Goal: Navigation & Orientation: Find specific page/section

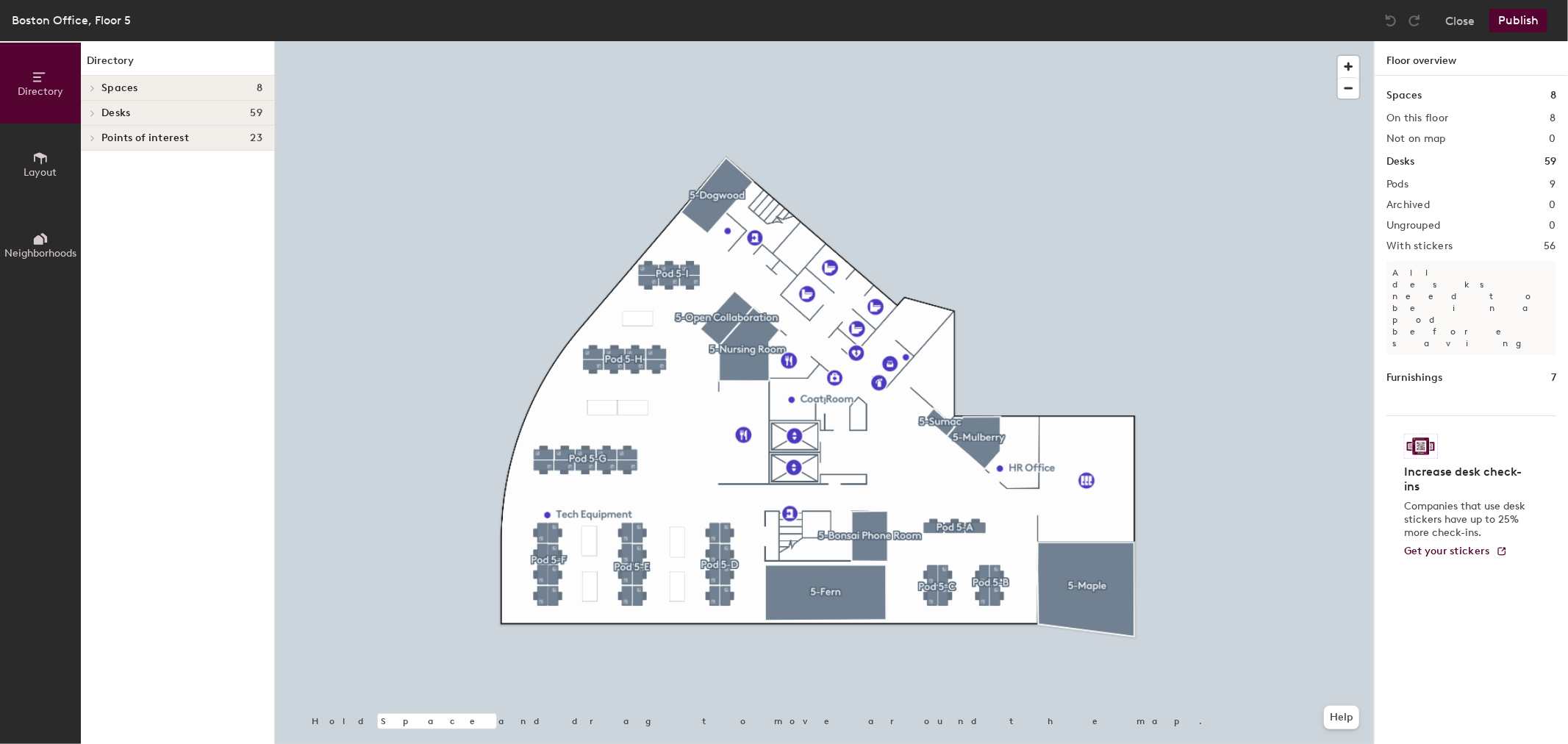
click at [53, 223] on button "Neighborhoods" at bounding box center [40, 244] width 81 height 81
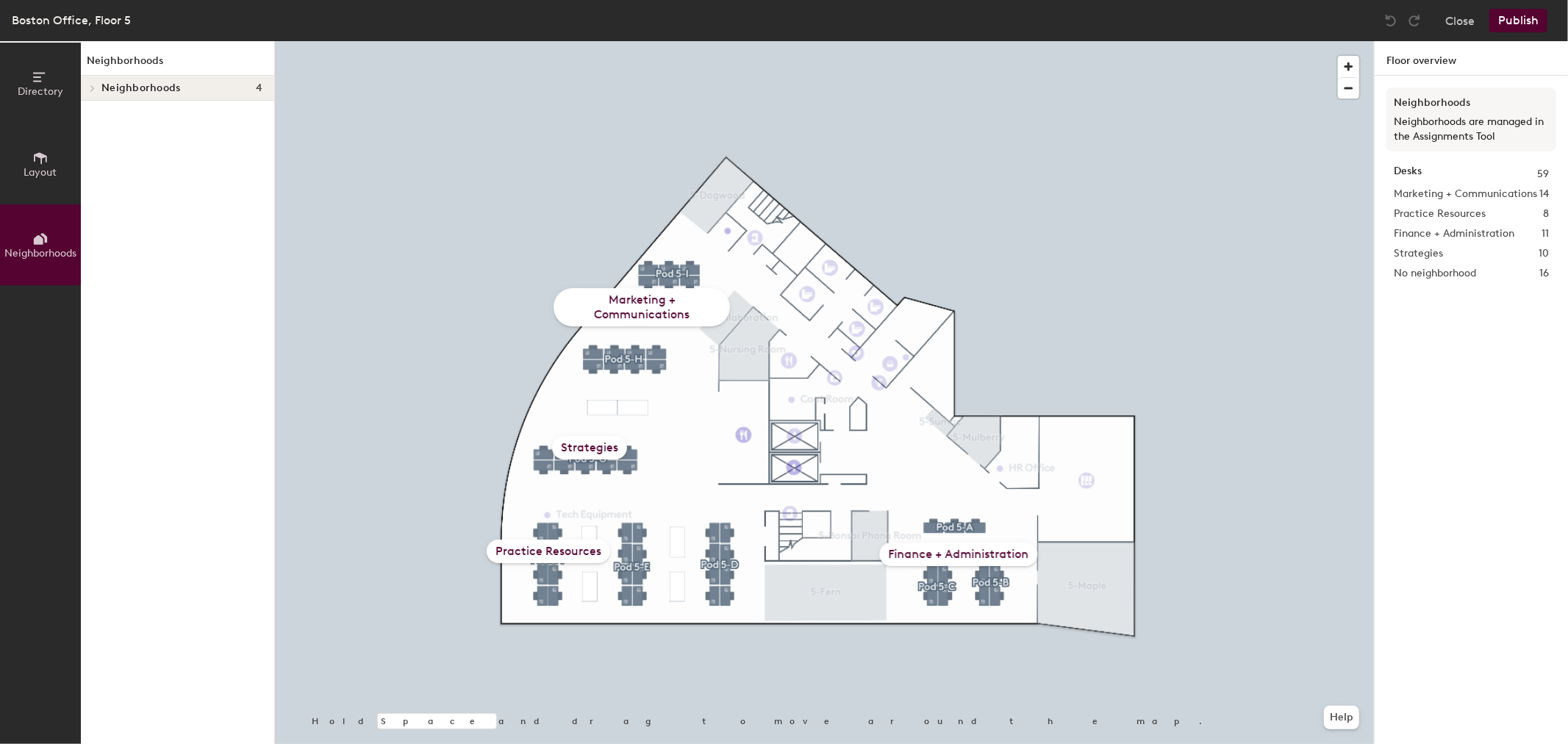
click at [186, 91] on h4 "Neighborhoods 4" at bounding box center [182, 88] width 161 height 12
click at [134, 113] on p "Marketing + Communications" at bounding box center [182, 113] width 161 height 19
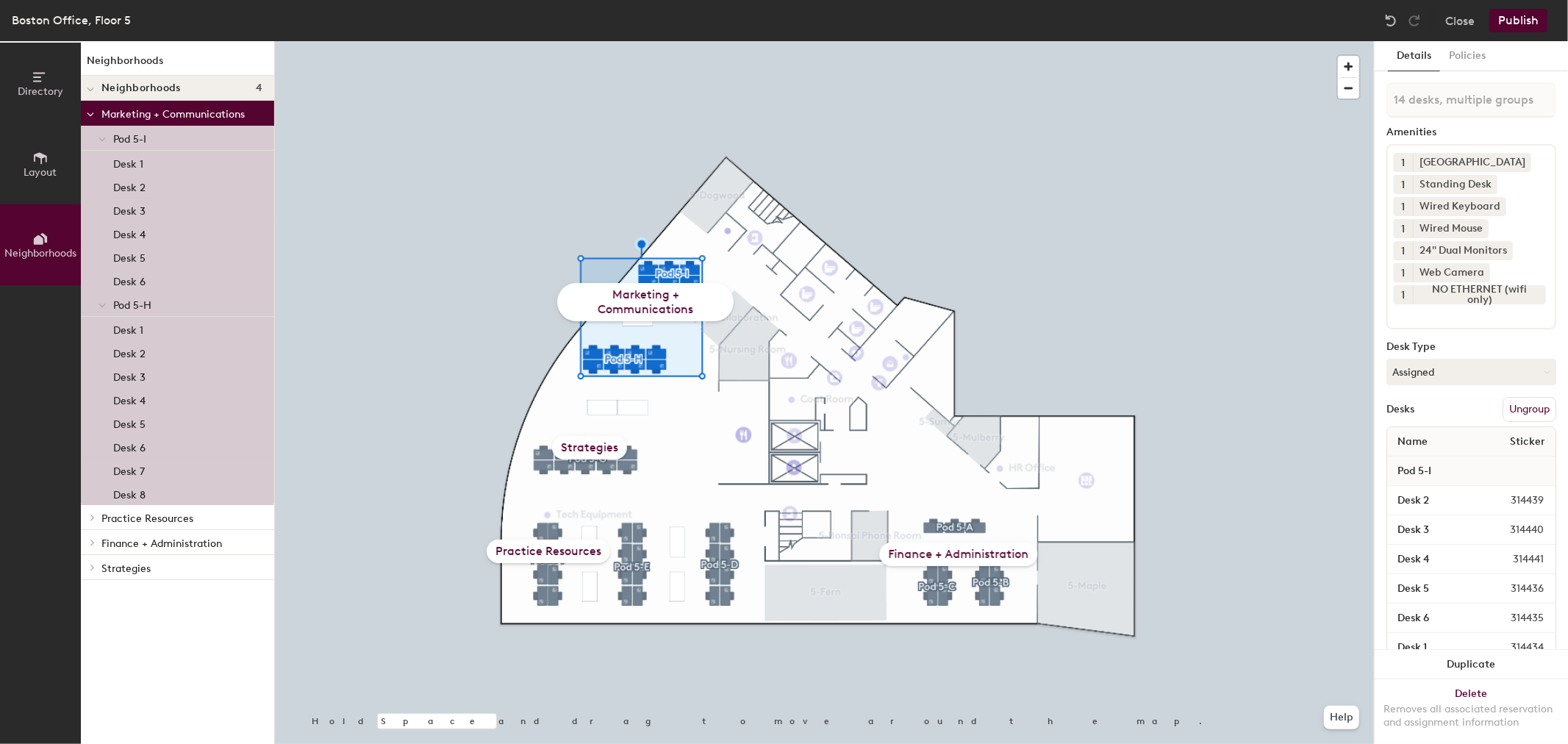
click at [626, 303] on div "Marketing + Communications" at bounding box center [645, 302] width 177 height 38
click at [1470, 61] on button "Policies" at bounding box center [1468, 55] width 54 height 30
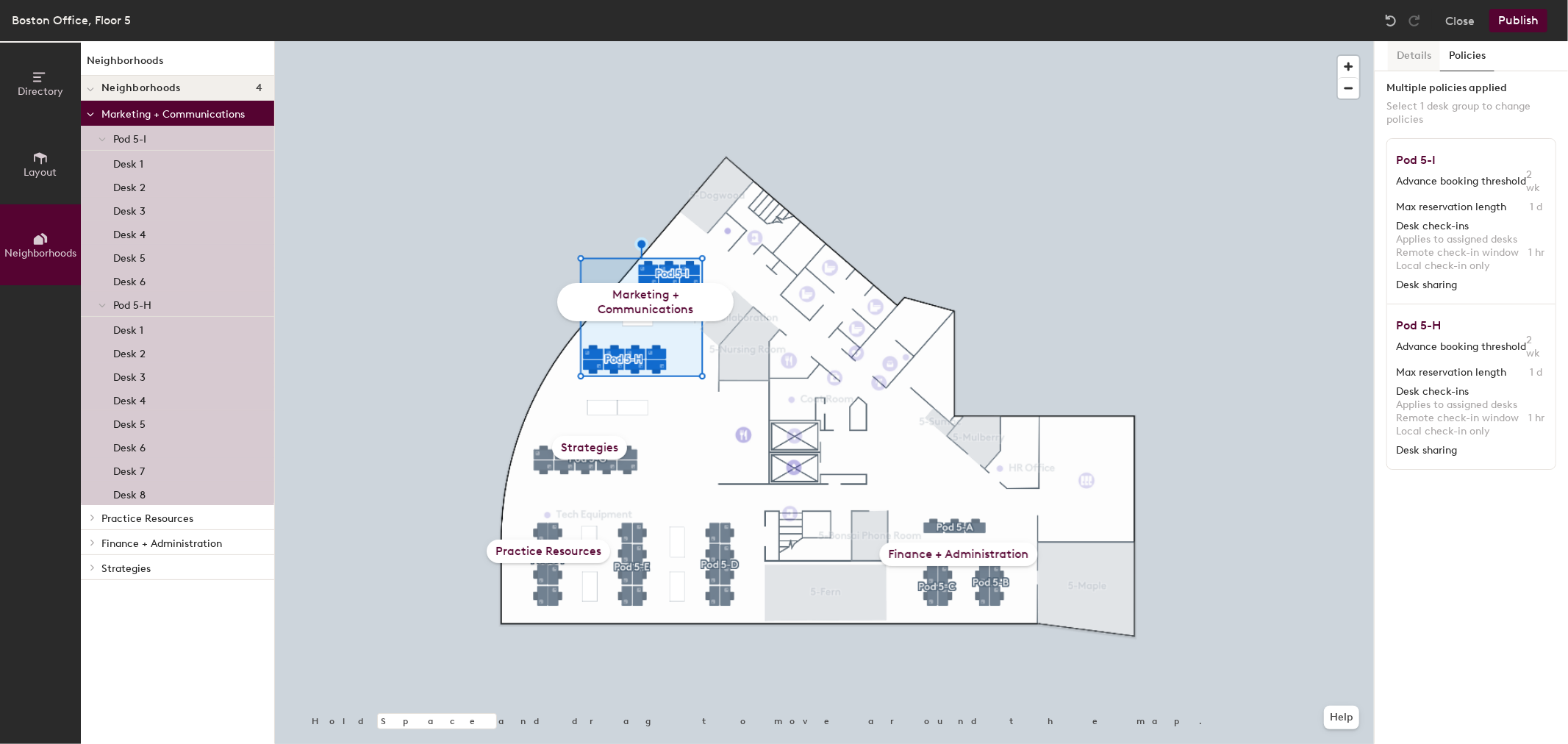
click at [1430, 57] on button "Details" at bounding box center [1414, 55] width 53 height 30
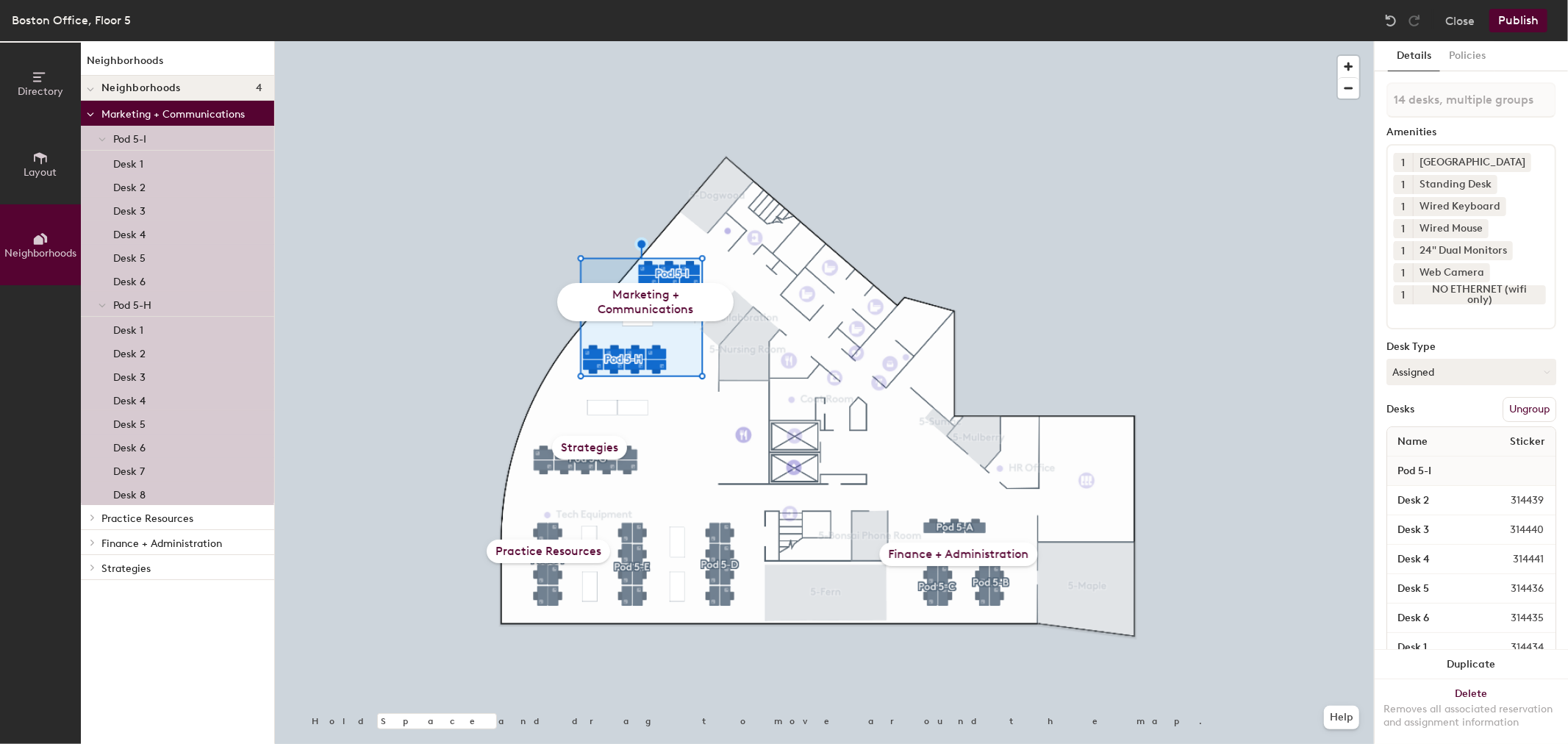
drag, startPoint x: 231, startPoint y: 111, endPoint x: 239, endPoint y: 98, distance: 15.3
click at [231, 112] on p "Marketing + Communications" at bounding box center [182, 113] width 161 height 19
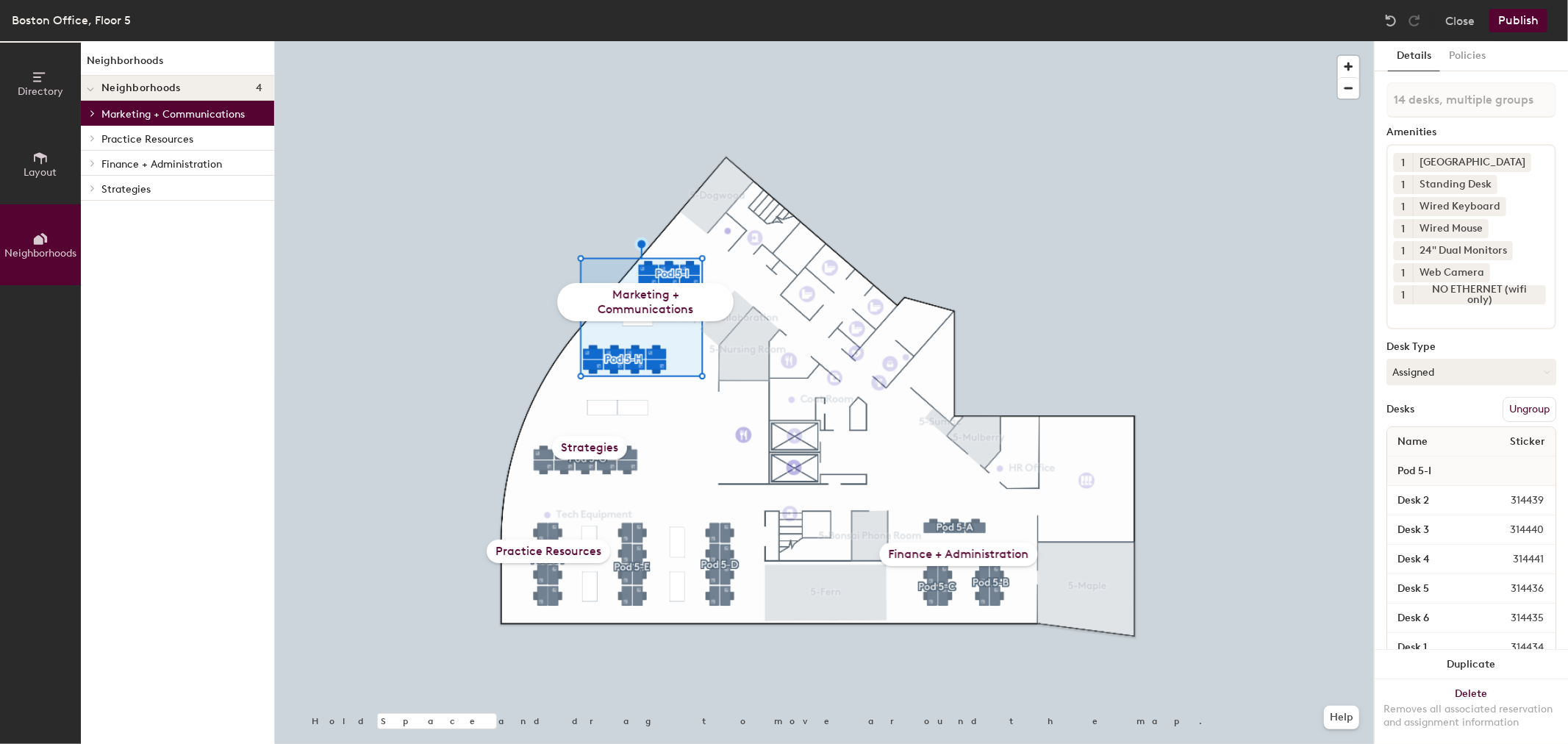
click at [224, 111] on p "Marketing + Communications" at bounding box center [182, 113] width 161 height 19
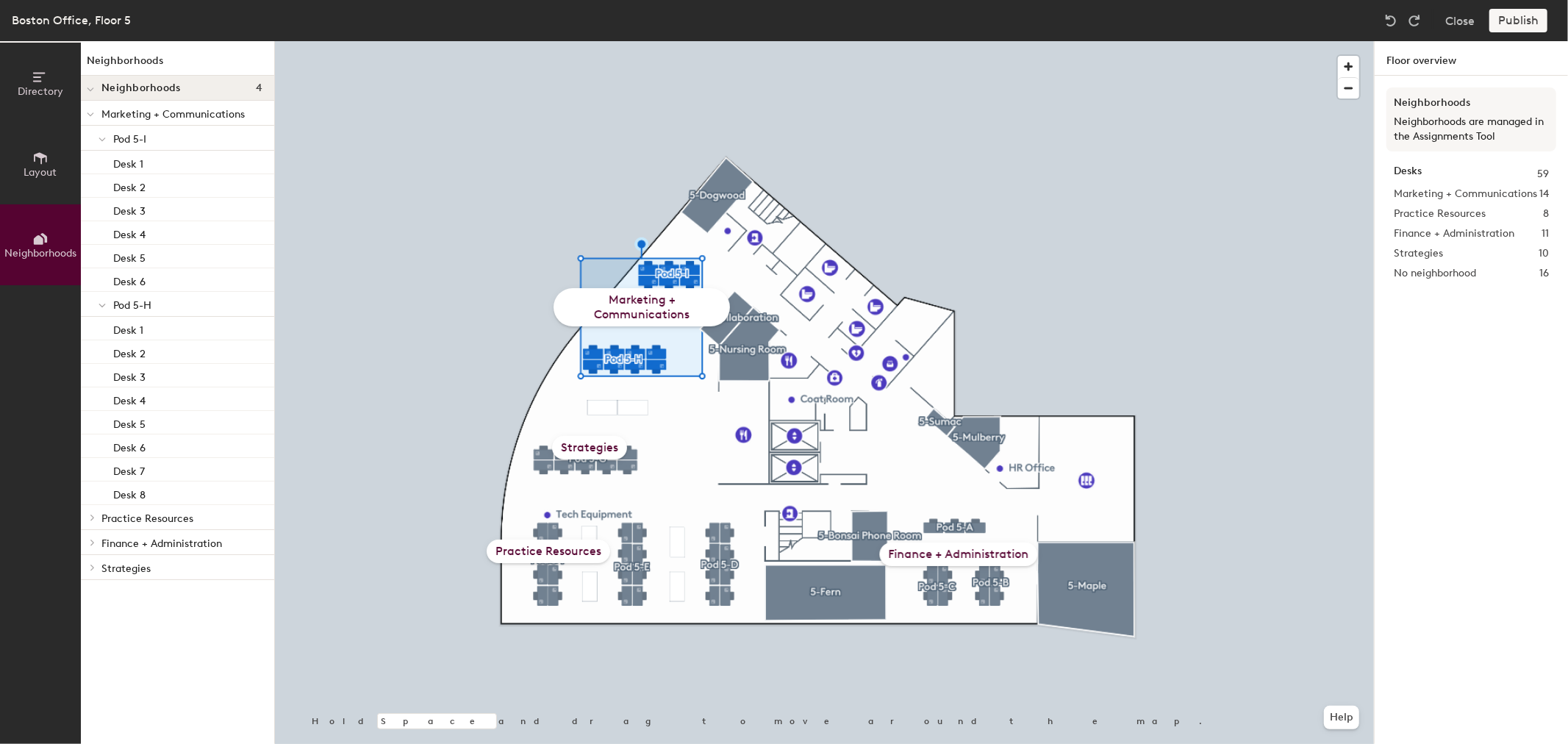
drag, startPoint x: 264, startPoint y: 136, endPoint x: 607, endPoint y: 291, distance: 376.4
click at [607, 291] on div "Marketing + Communications" at bounding box center [642, 307] width 177 height 38
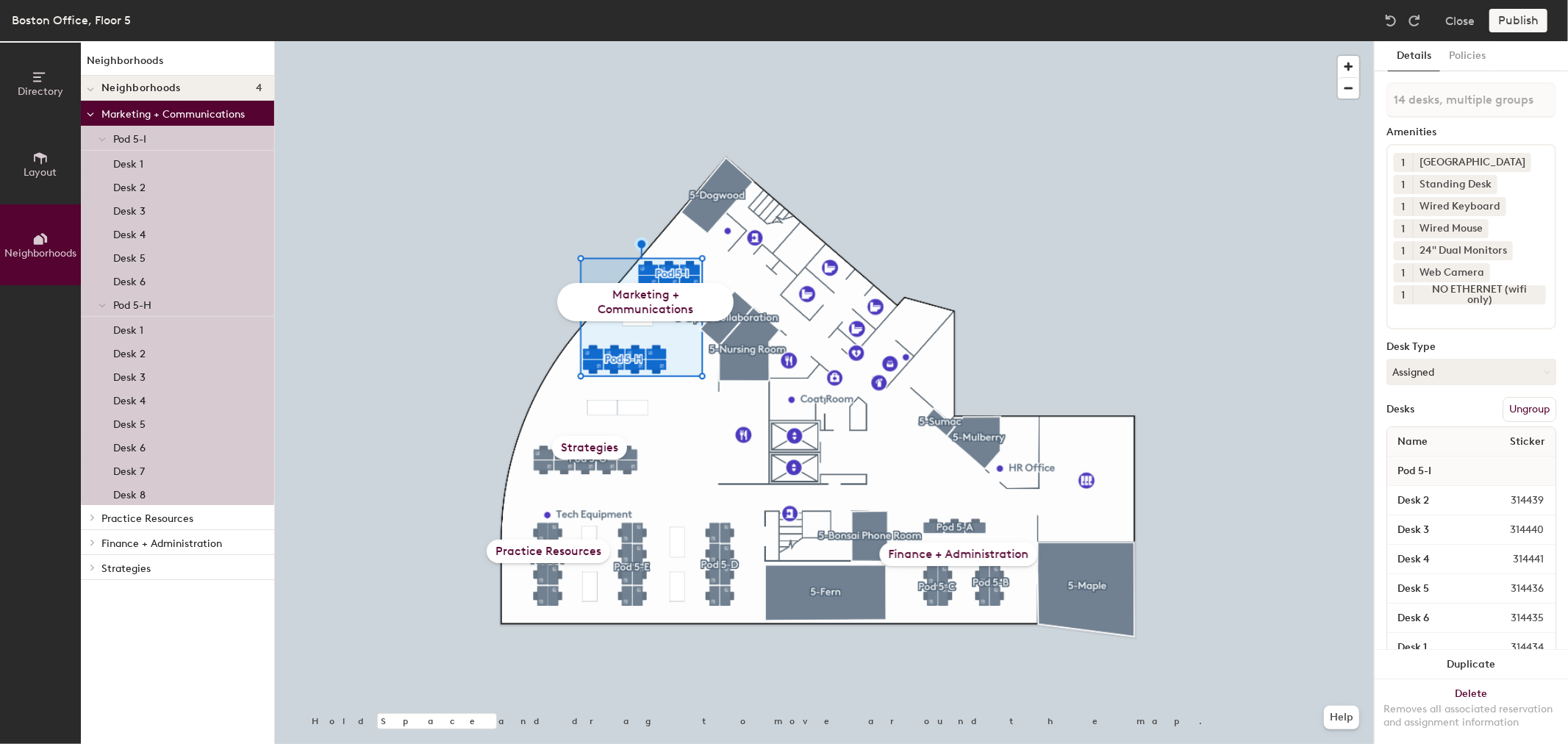
click at [640, 303] on div "Marketing + Communications" at bounding box center [645, 302] width 177 height 38
click at [158, 137] on p "Pod 5-I" at bounding box center [187, 138] width 149 height 19
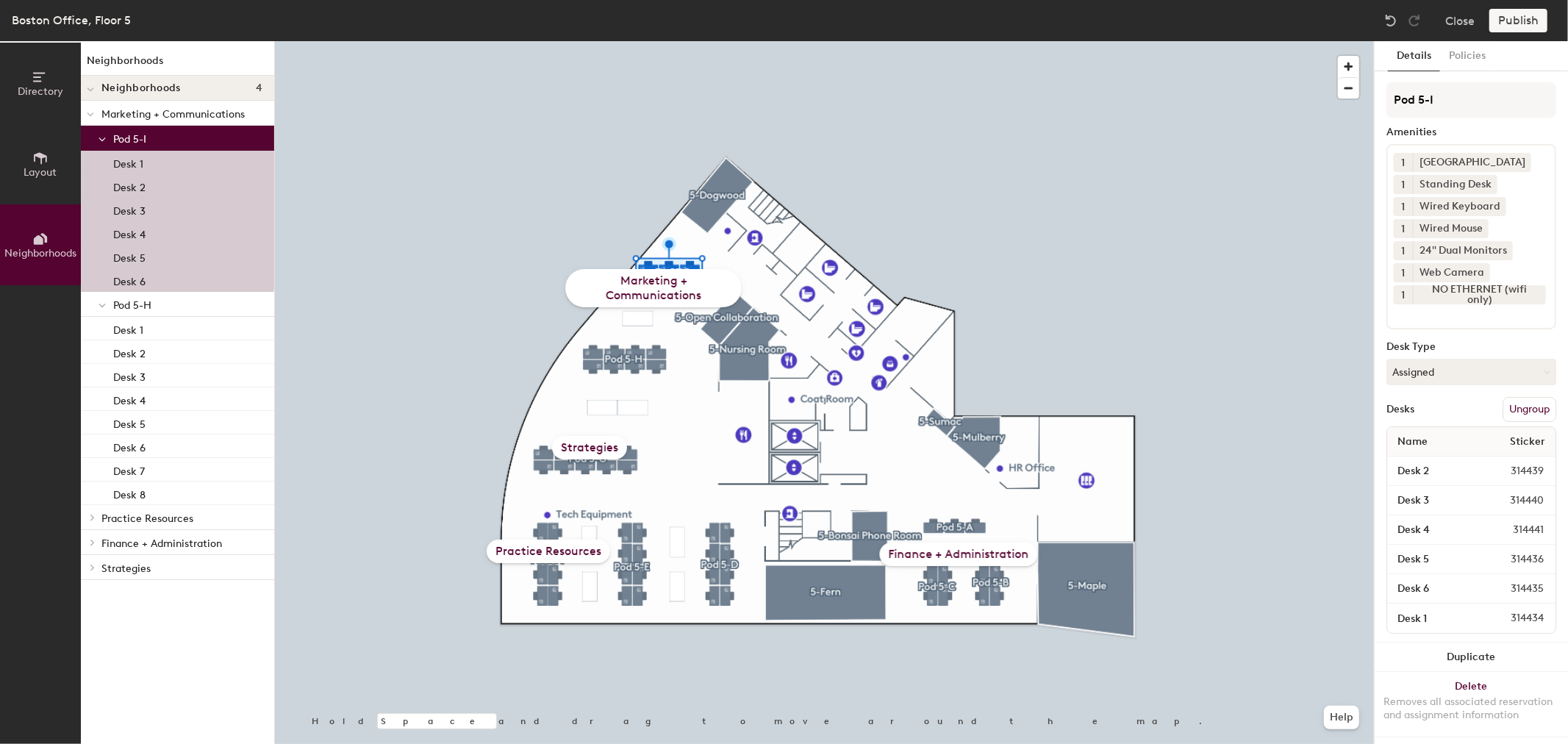
drag, startPoint x: 155, startPoint y: 140, endPoint x: 164, endPoint y: 81, distance: 59.7
click at [164, 81] on div "Neighborhoods Neighborhoods 4 Marketing + Communications Pod 5-I Desk 1 Desk 2 …" at bounding box center [177, 392] width 194 height 702
click at [147, 139] on p "Pod 5-I" at bounding box center [187, 138] width 149 height 19
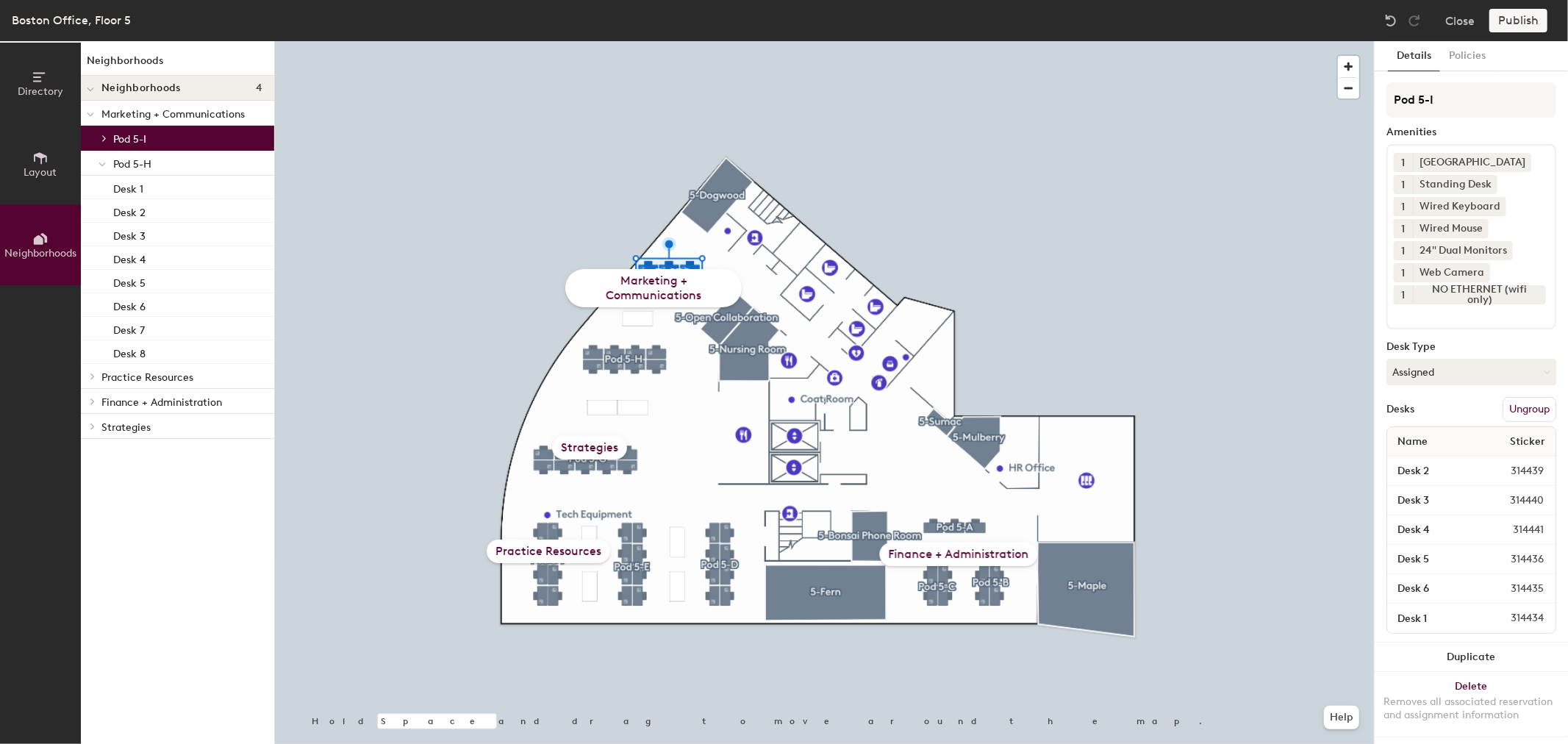
click at [111, 140] on div at bounding box center [104, 138] width 16 height 7
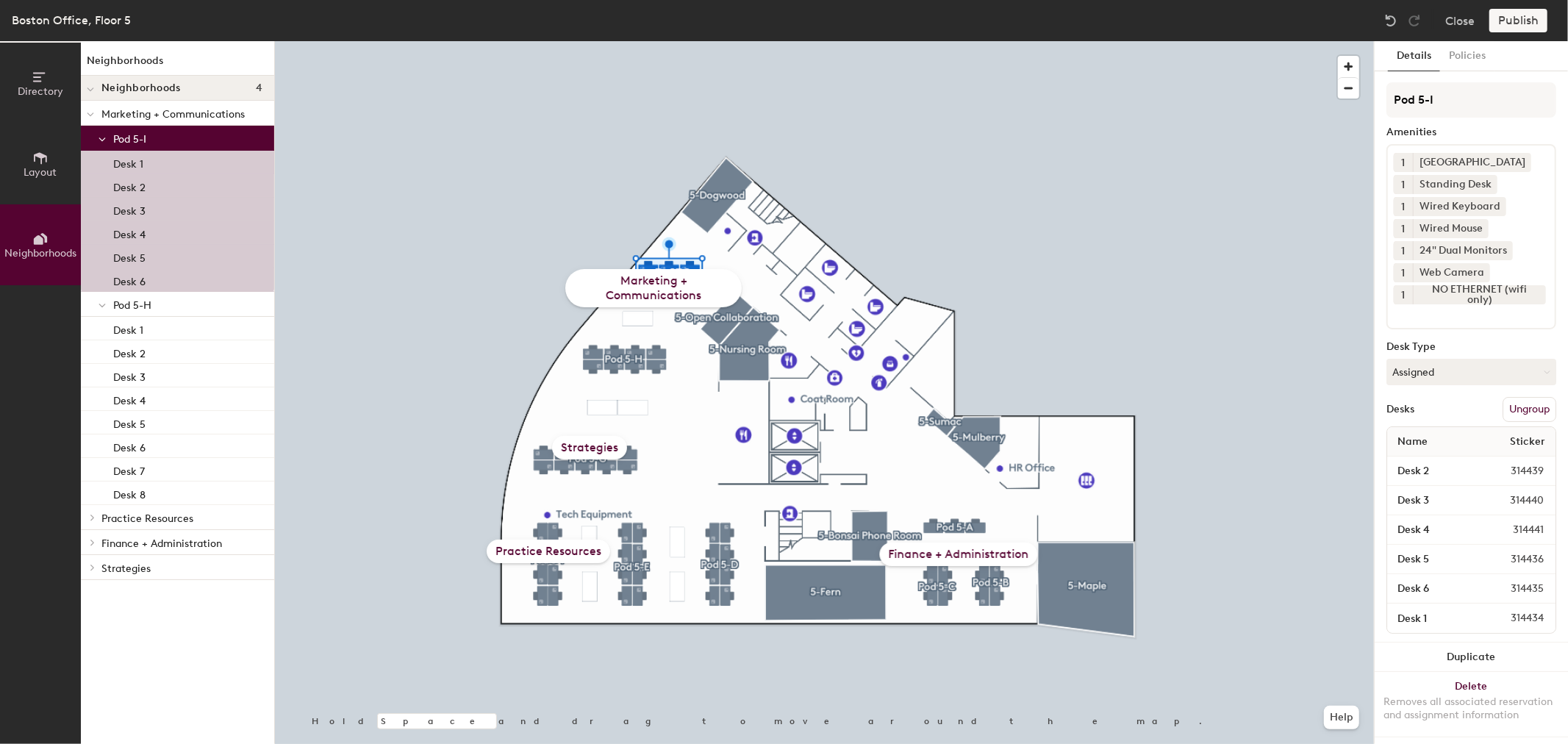
click at [135, 160] on p "Desk 1" at bounding box center [128, 162] width 30 height 17
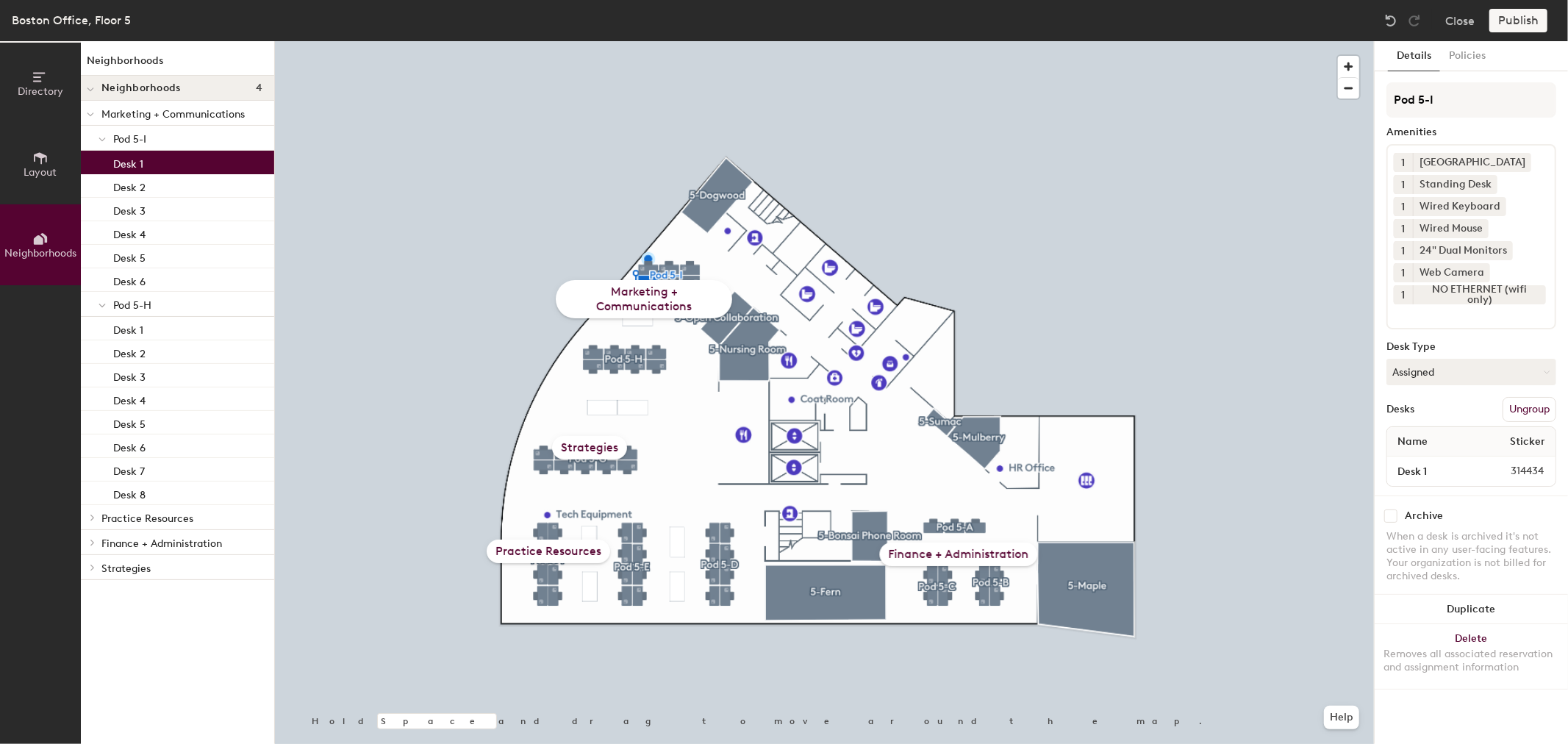
click at [135, 119] on p "Marketing + Communications" at bounding box center [182, 113] width 161 height 19
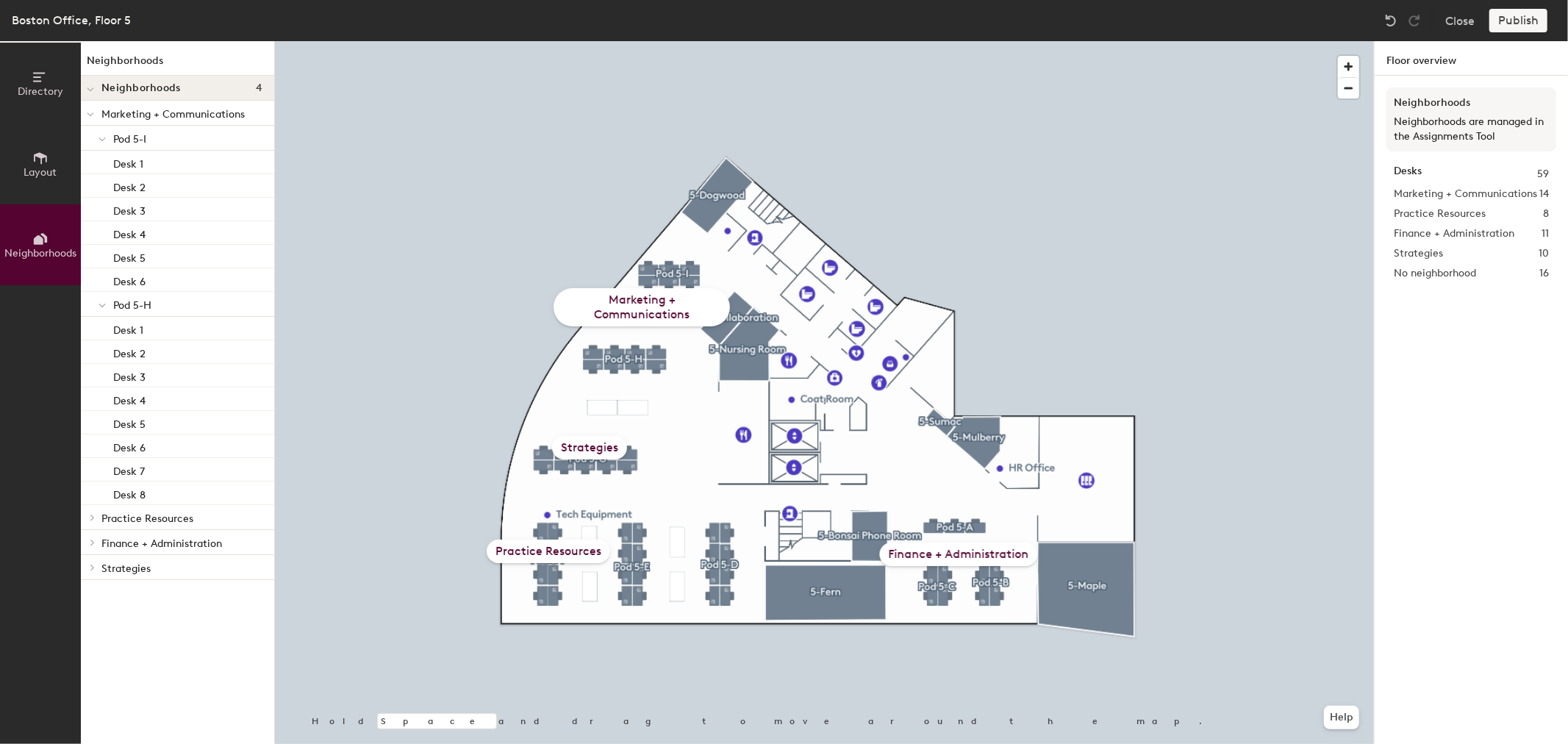
click at [670, 317] on div "Marketing + Communications" at bounding box center [642, 307] width 177 height 38
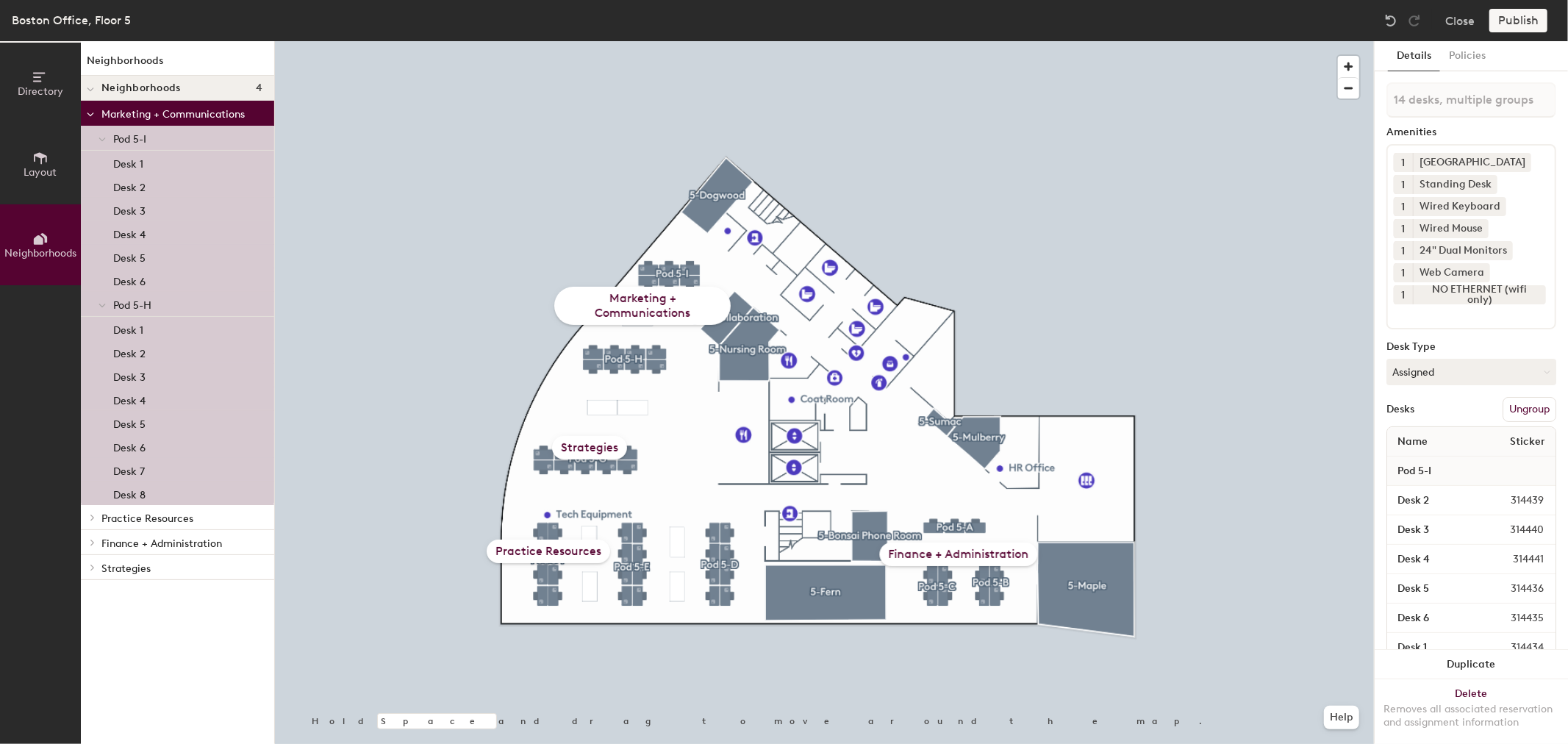
click at [664, 300] on div "Marketing + Communications" at bounding box center [642, 306] width 177 height 38
click at [714, 311] on div "Marketing + Communications" at bounding box center [642, 306] width 177 height 38
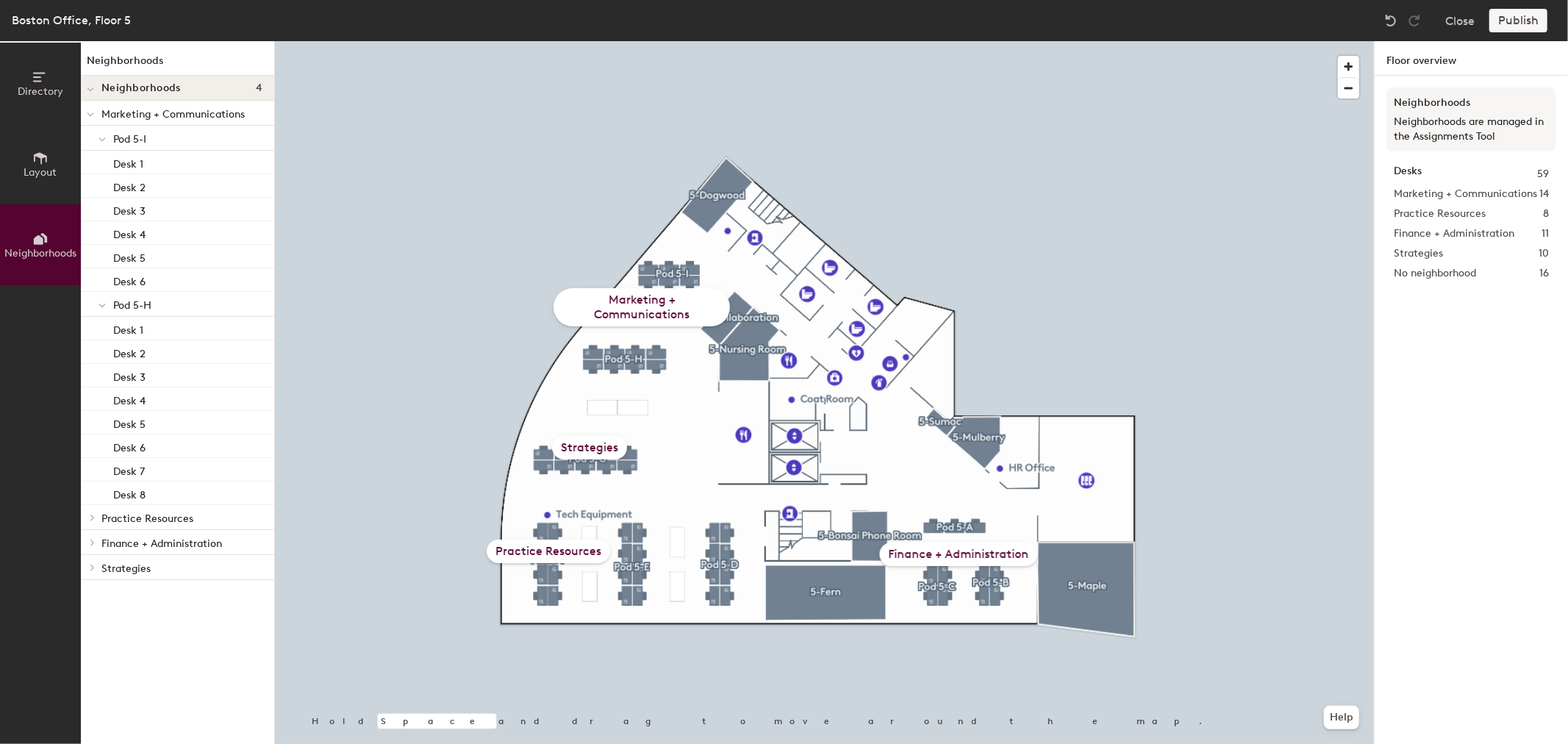
click at [224, 91] on h4 "Neighborhoods 4" at bounding box center [182, 88] width 161 height 12
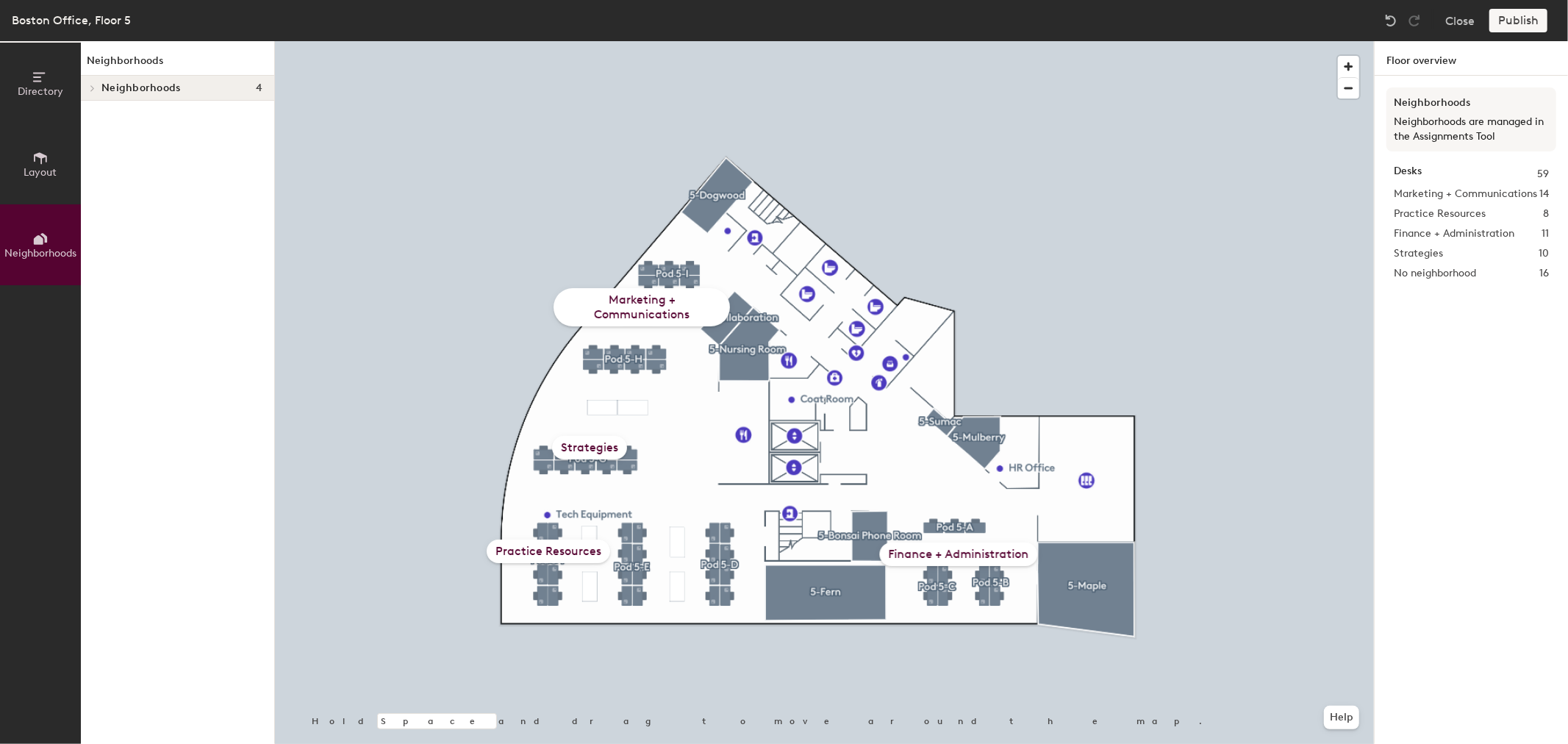
click at [224, 91] on h4 "Neighborhoods 4" at bounding box center [182, 88] width 161 height 12
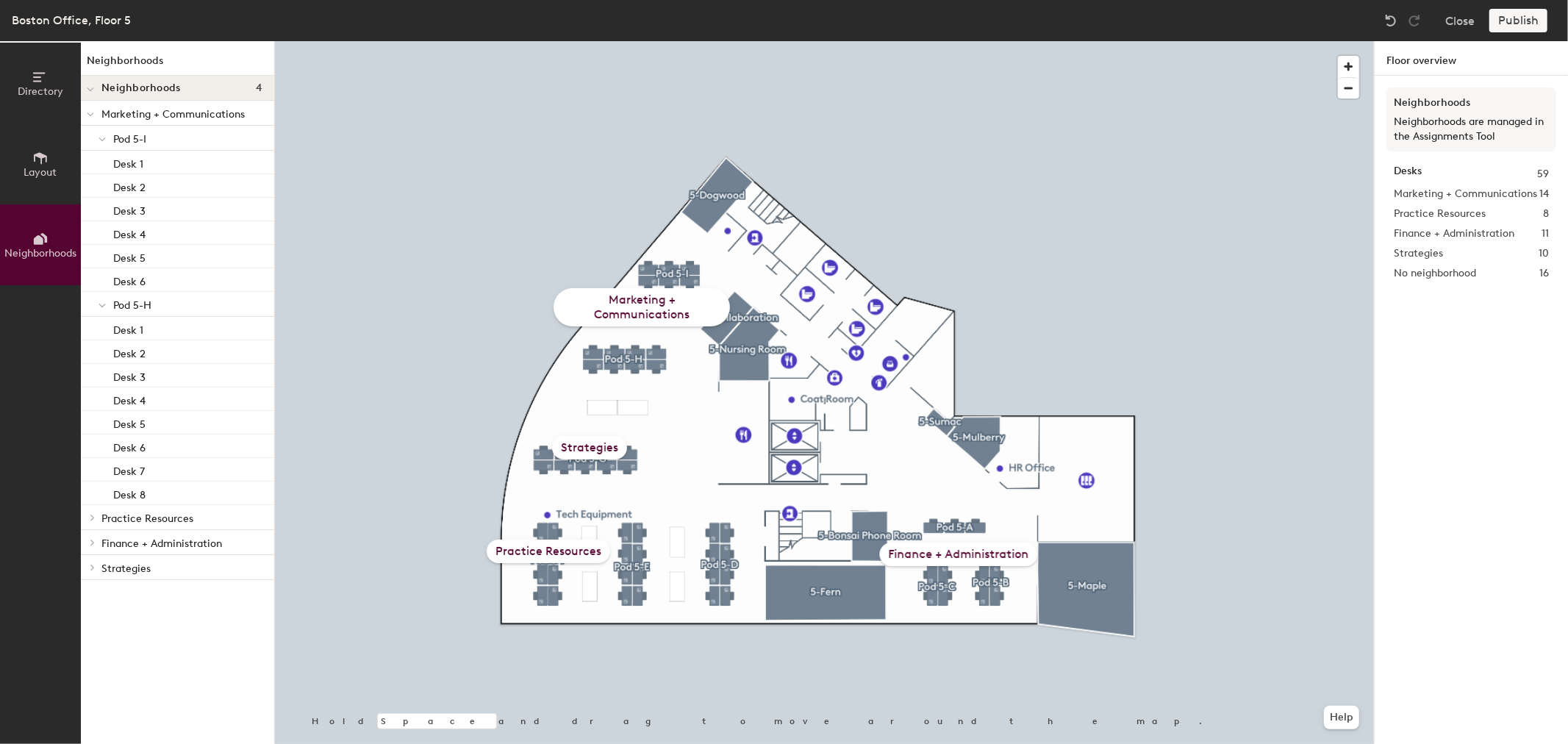
click at [196, 110] on p "Marketing + Communications" at bounding box center [182, 113] width 161 height 19
click at [197, 111] on p "Marketing + Communications" at bounding box center [182, 113] width 161 height 19
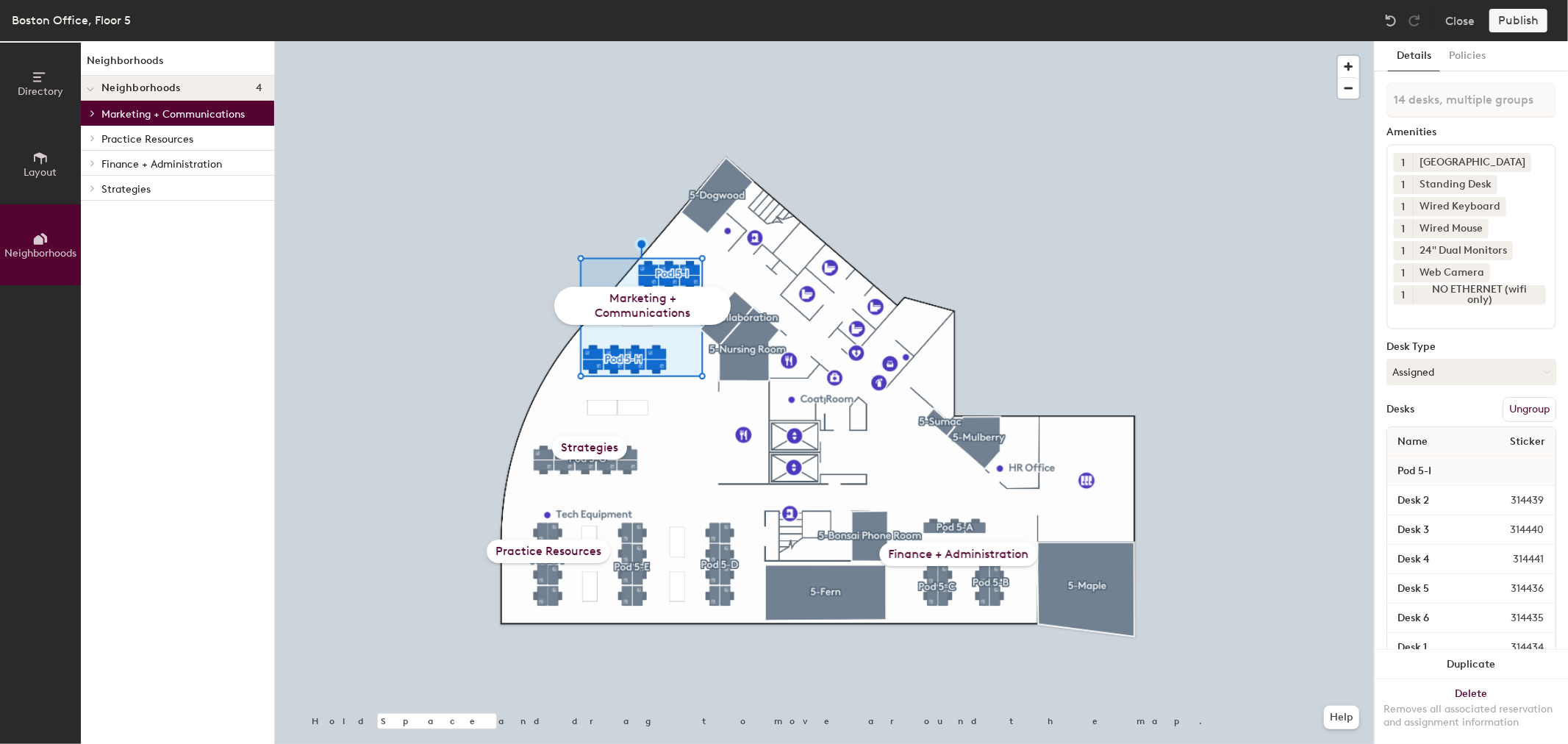
click at [203, 112] on p "Marketing + Communications" at bounding box center [182, 113] width 161 height 19
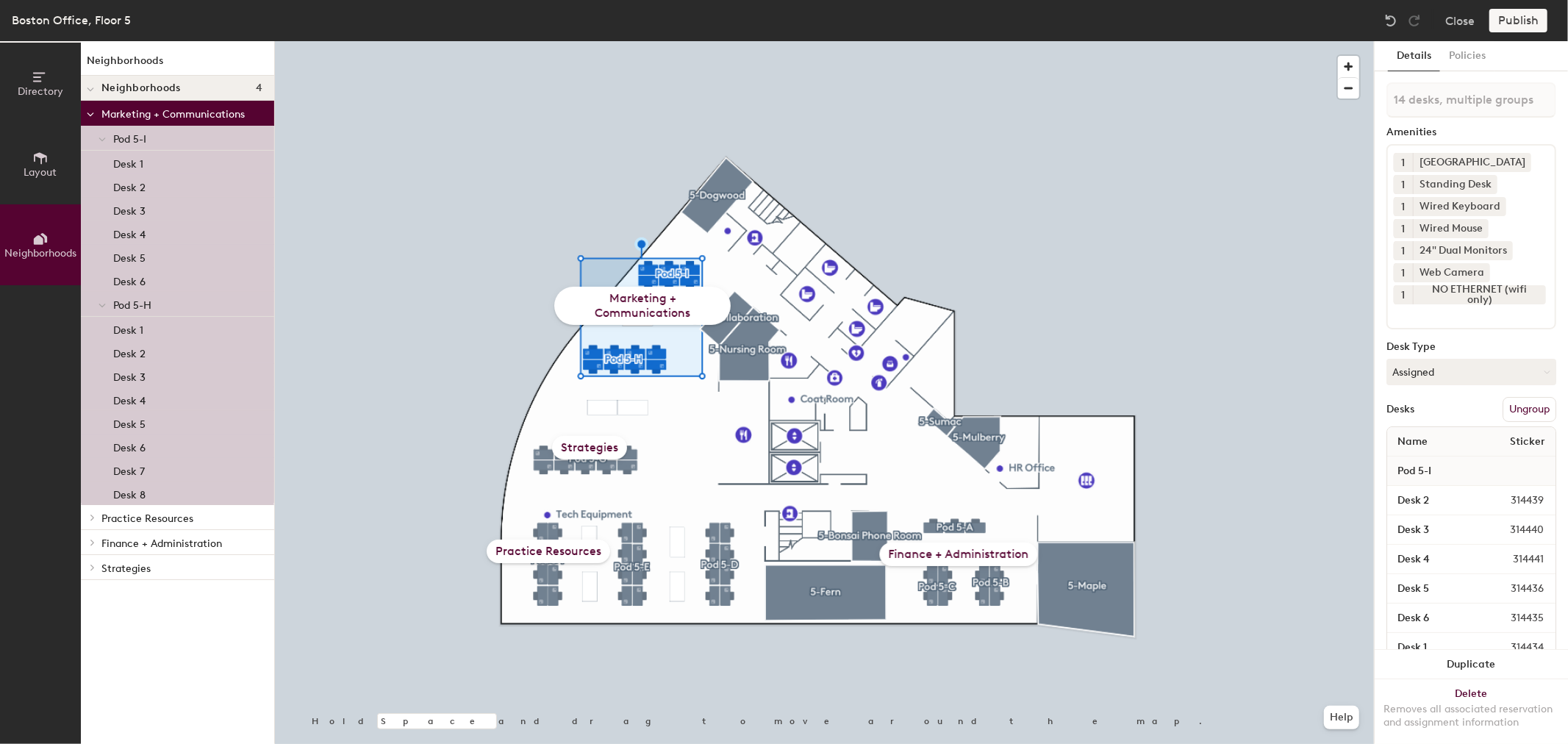
click at [203, 112] on p "Marketing + Communications" at bounding box center [182, 113] width 161 height 19
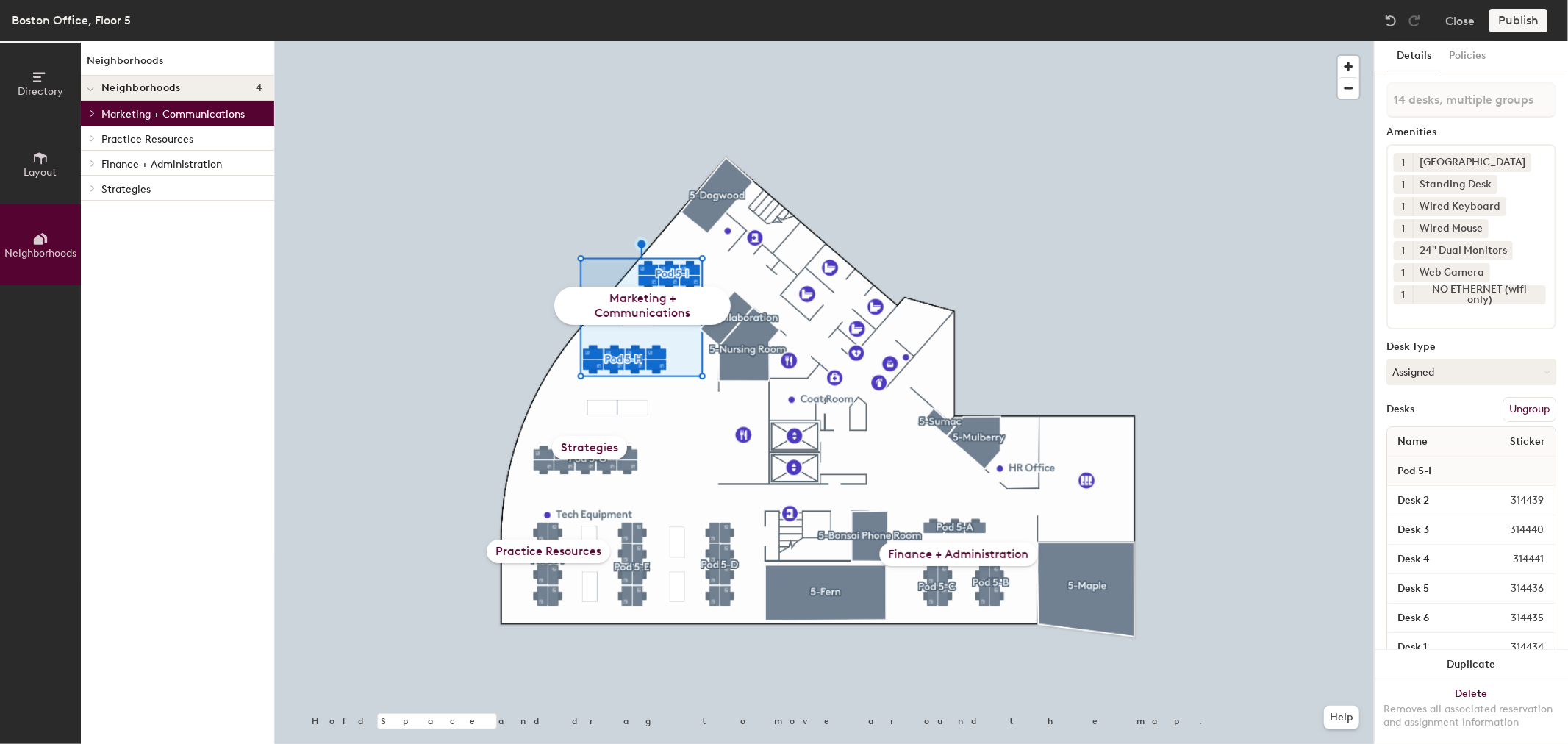
click at [203, 112] on p "Marketing + Communications" at bounding box center [182, 113] width 161 height 19
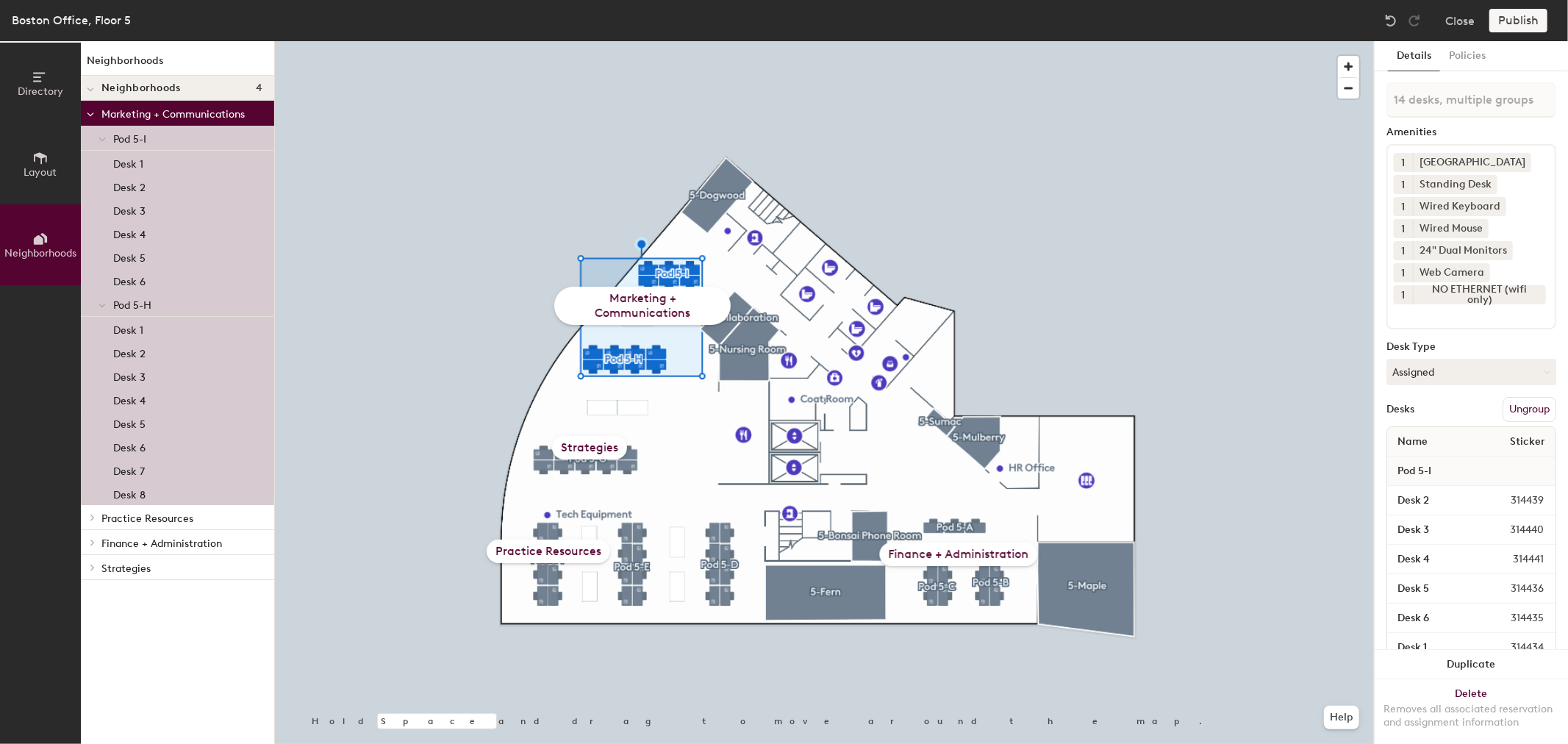
click at [203, 112] on p "Marketing + Communications" at bounding box center [182, 113] width 161 height 19
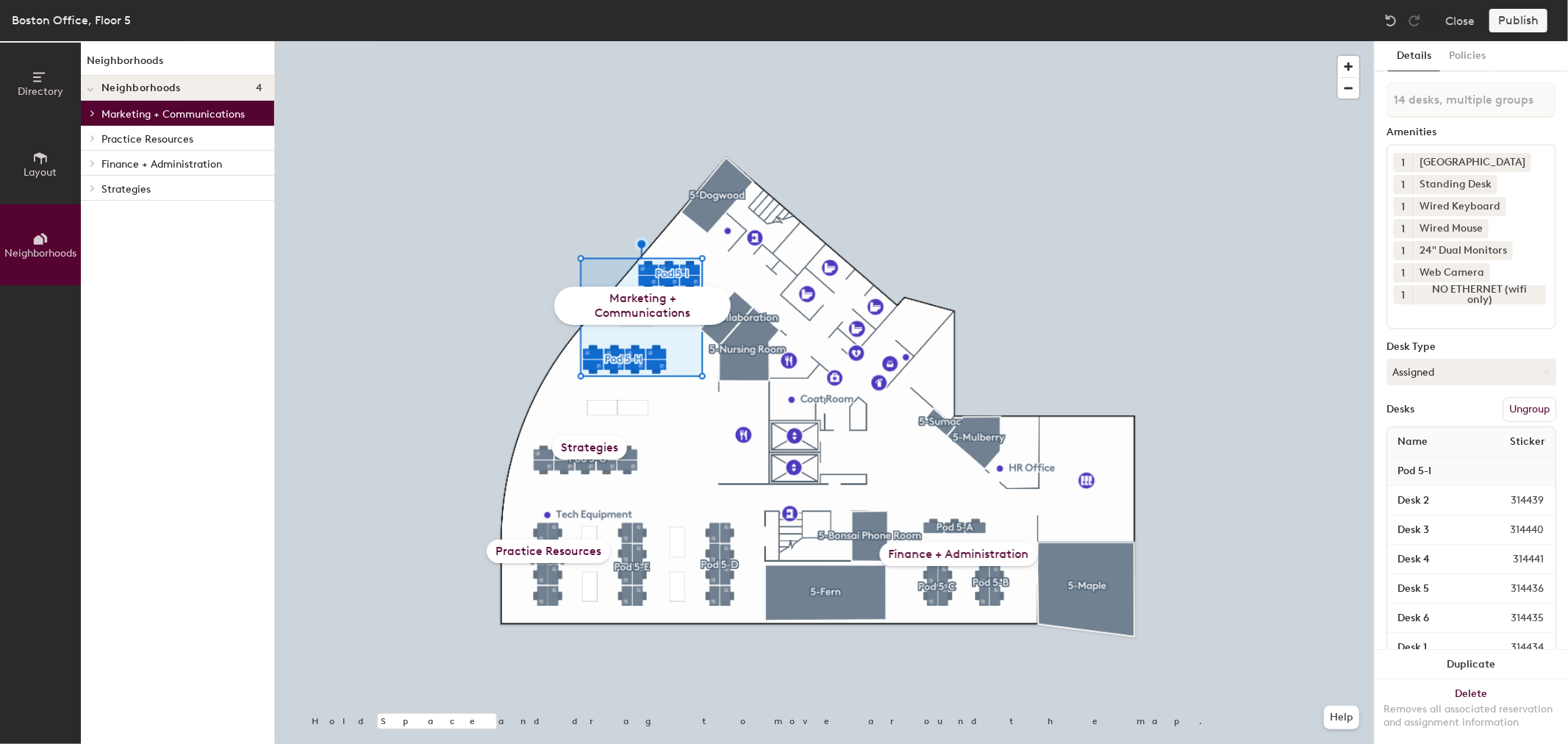
click at [203, 112] on p "Marketing + Communications" at bounding box center [182, 113] width 161 height 19
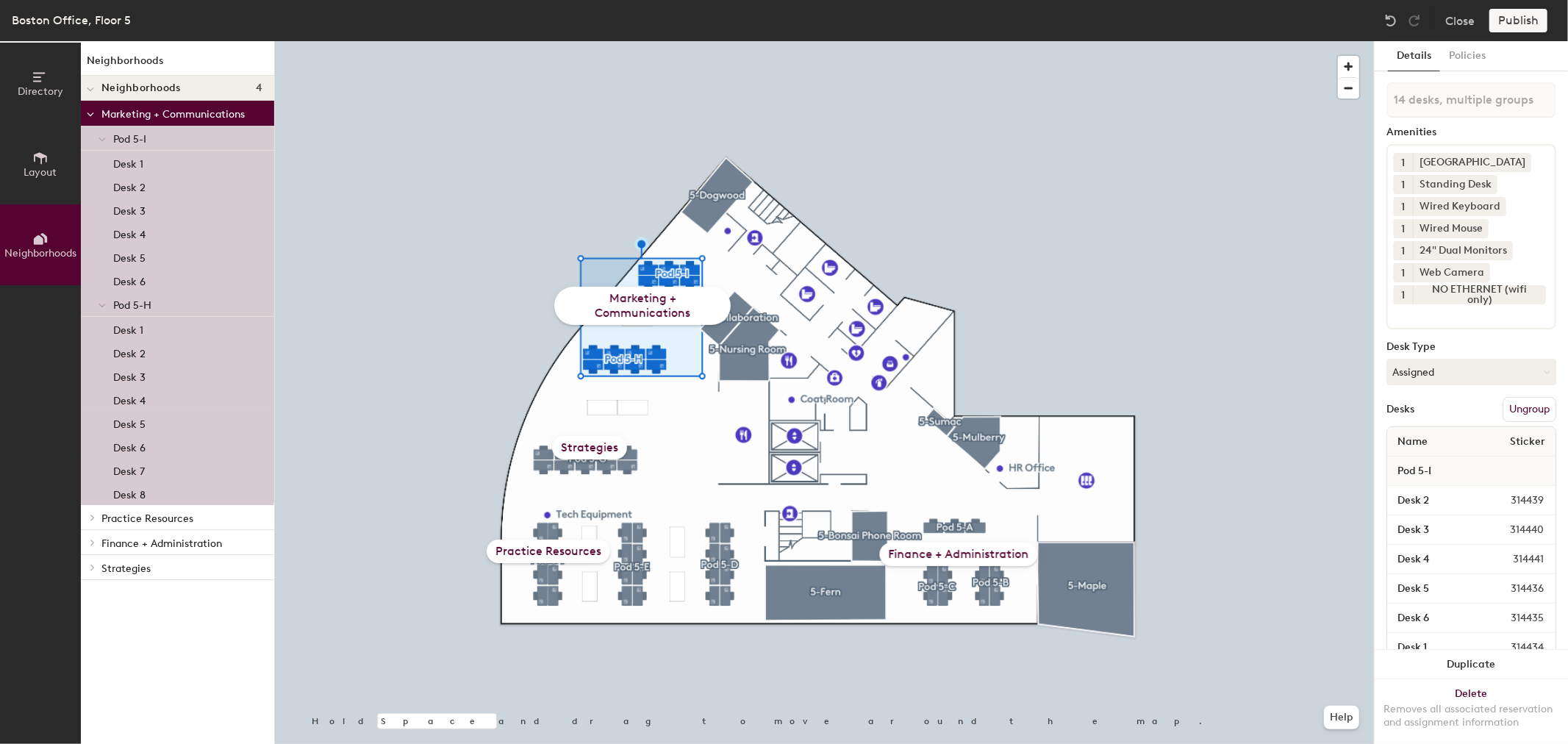
click at [203, 112] on p "Marketing + Communications" at bounding box center [182, 113] width 161 height 19
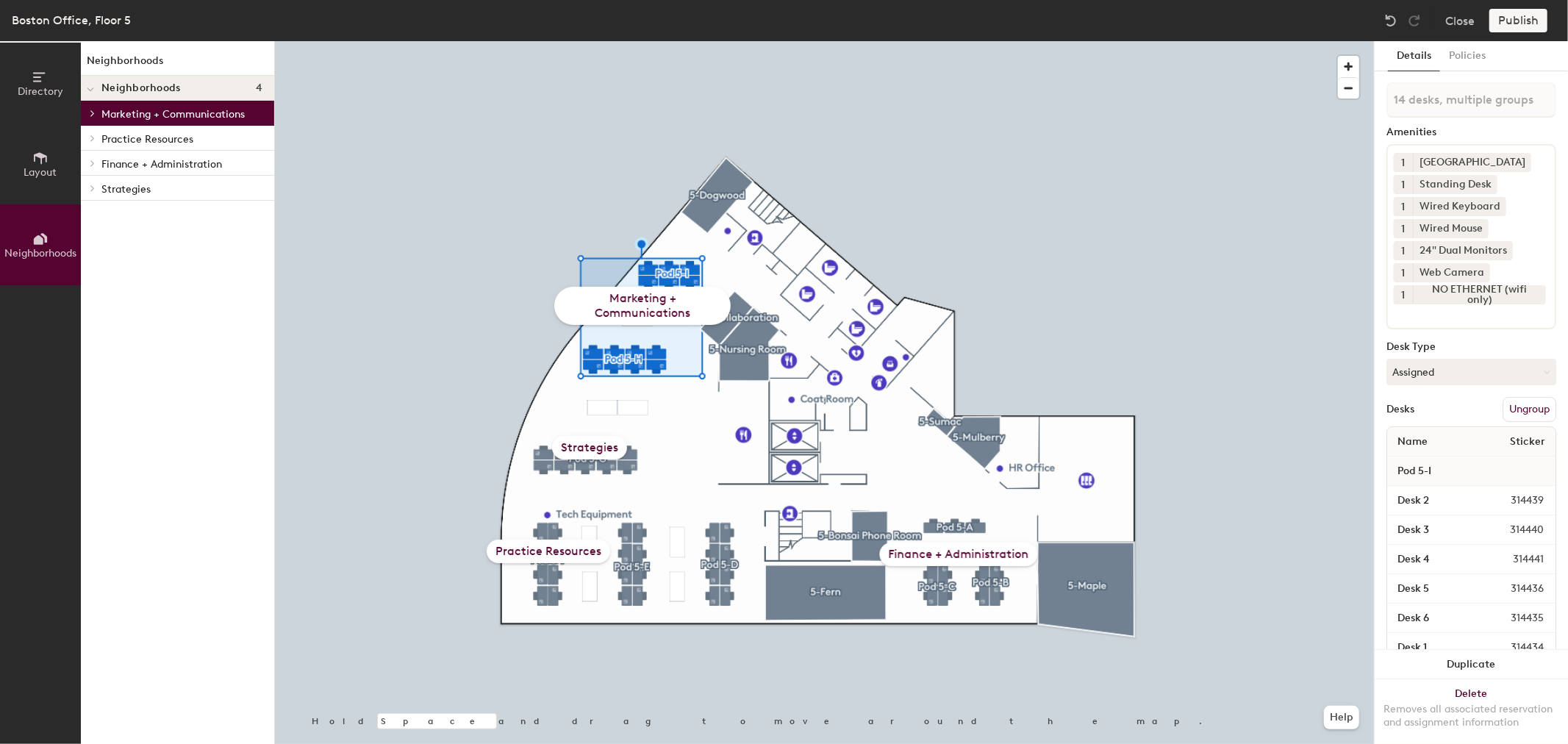
click at [66, 163] on button "Layout" at bounding box center [40, 163] width 81 height 81
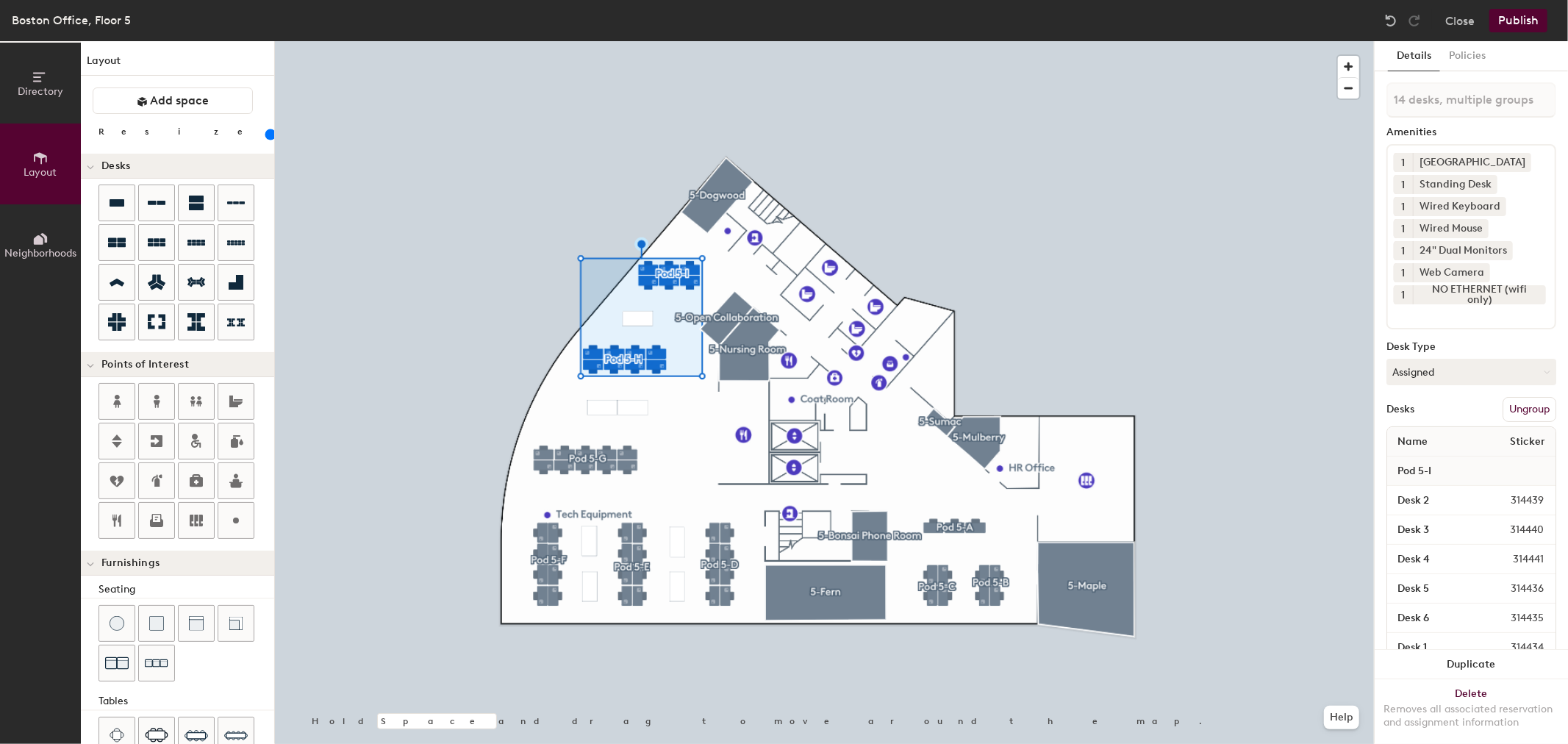
click at [35, 74] on icon at bounding box center [41, 77] width 16 height 16
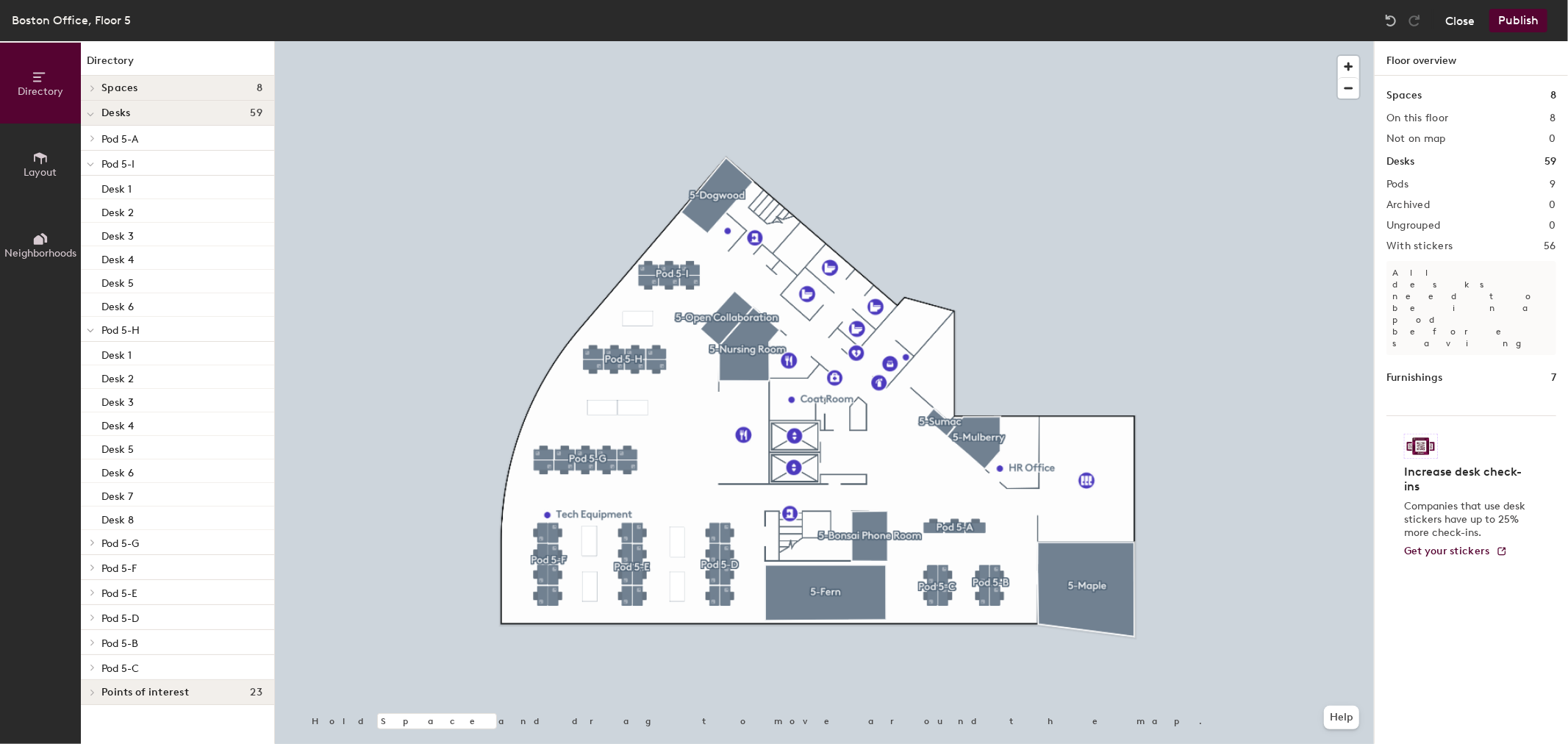
click at [1459, 27] on button "Close" at bounding box center [1460, 21] width 29 height 24
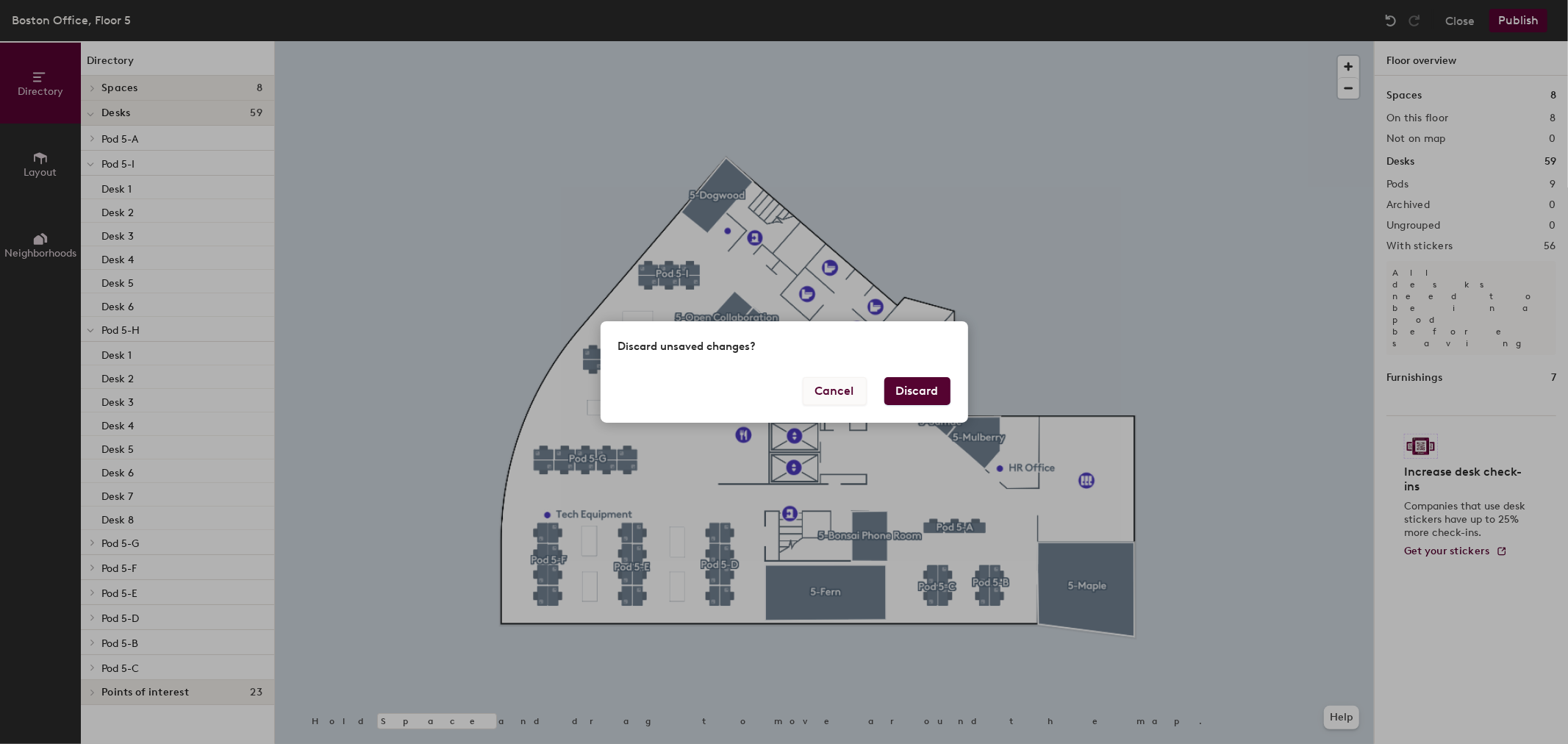
click at [815, 384] on button "Cancel" at bounding box center [835, 391] width 64 height 28
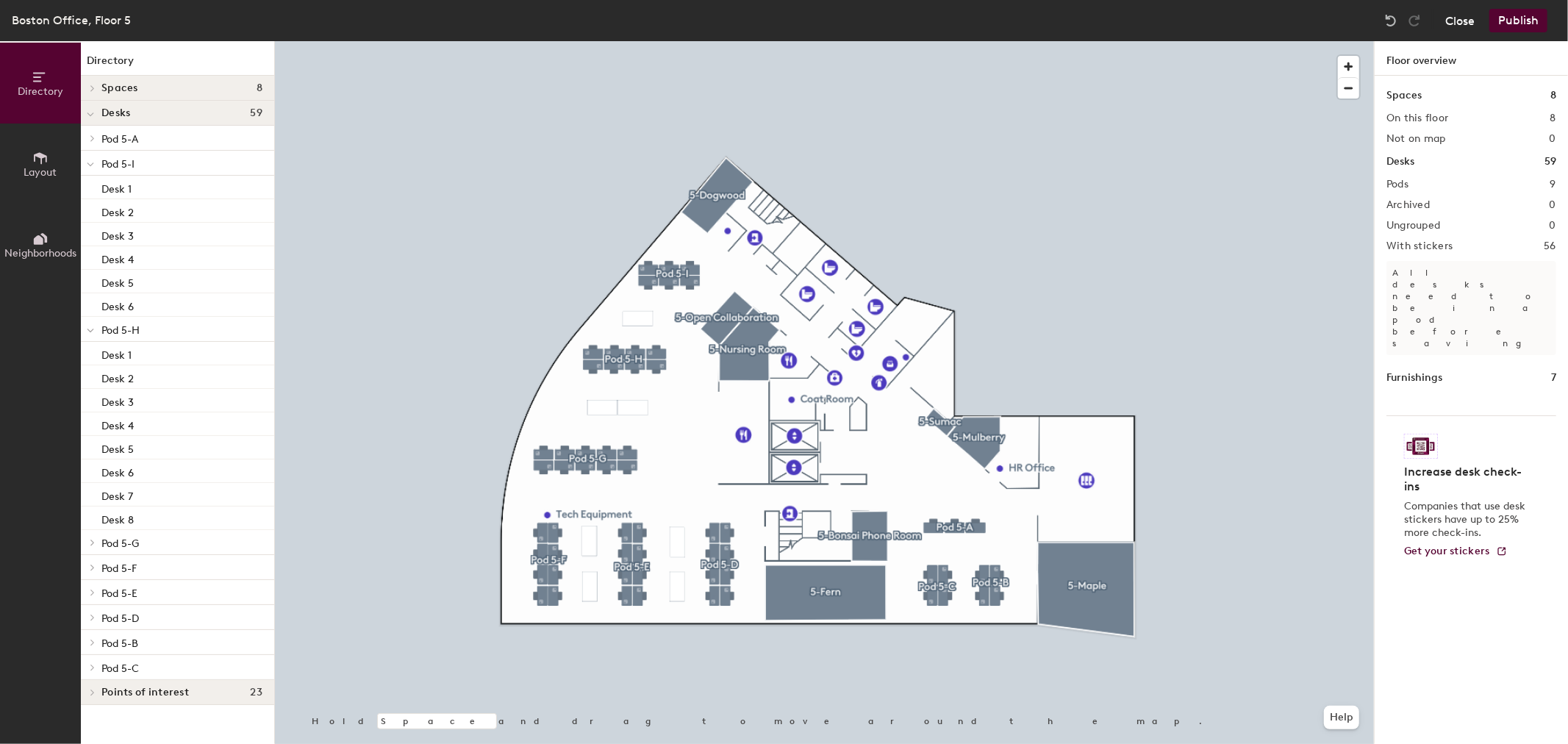
click at [1471, 20] on button "Close" at bounding box center [1460, 21] width 29 height 24
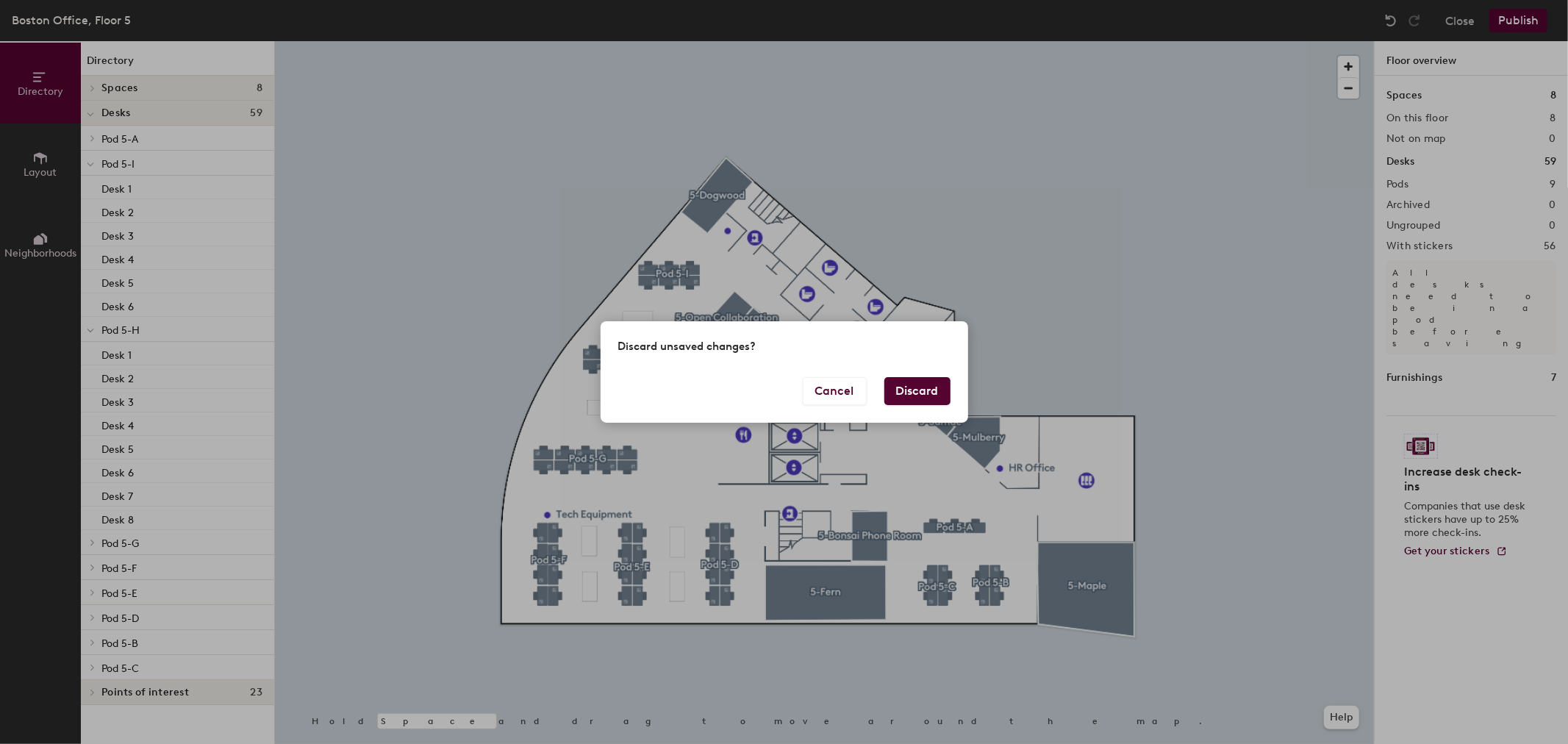
click at [923, 389] on button "Discard" at bounding box center [917, 391] width 66 height 28
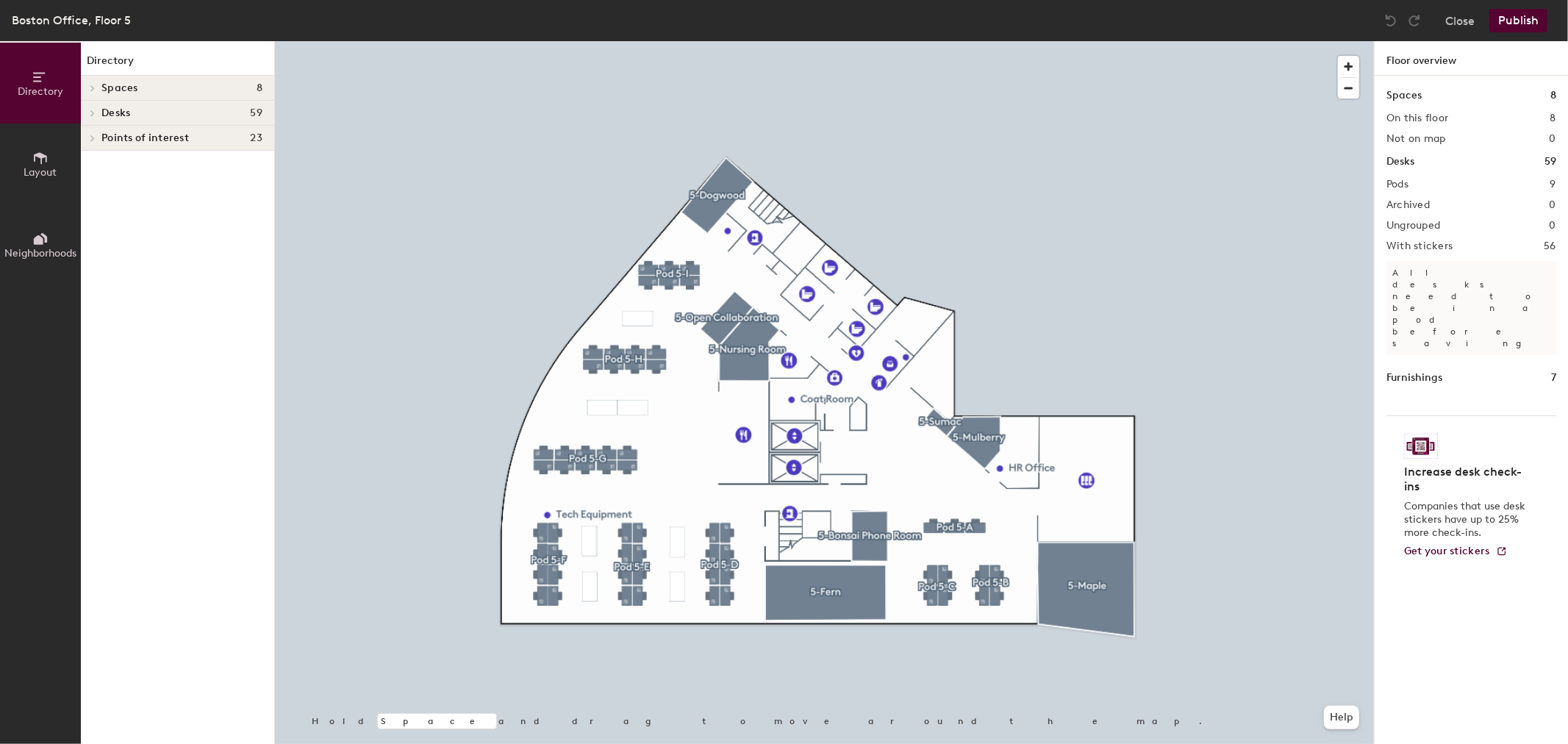
click at [1443, 14] on div "Close Publish" at bounding box center [1468, 21] width 177 height 24
click at [1456, 16] on button "Close" at bounding box center [1460, 21] width 29 height 24
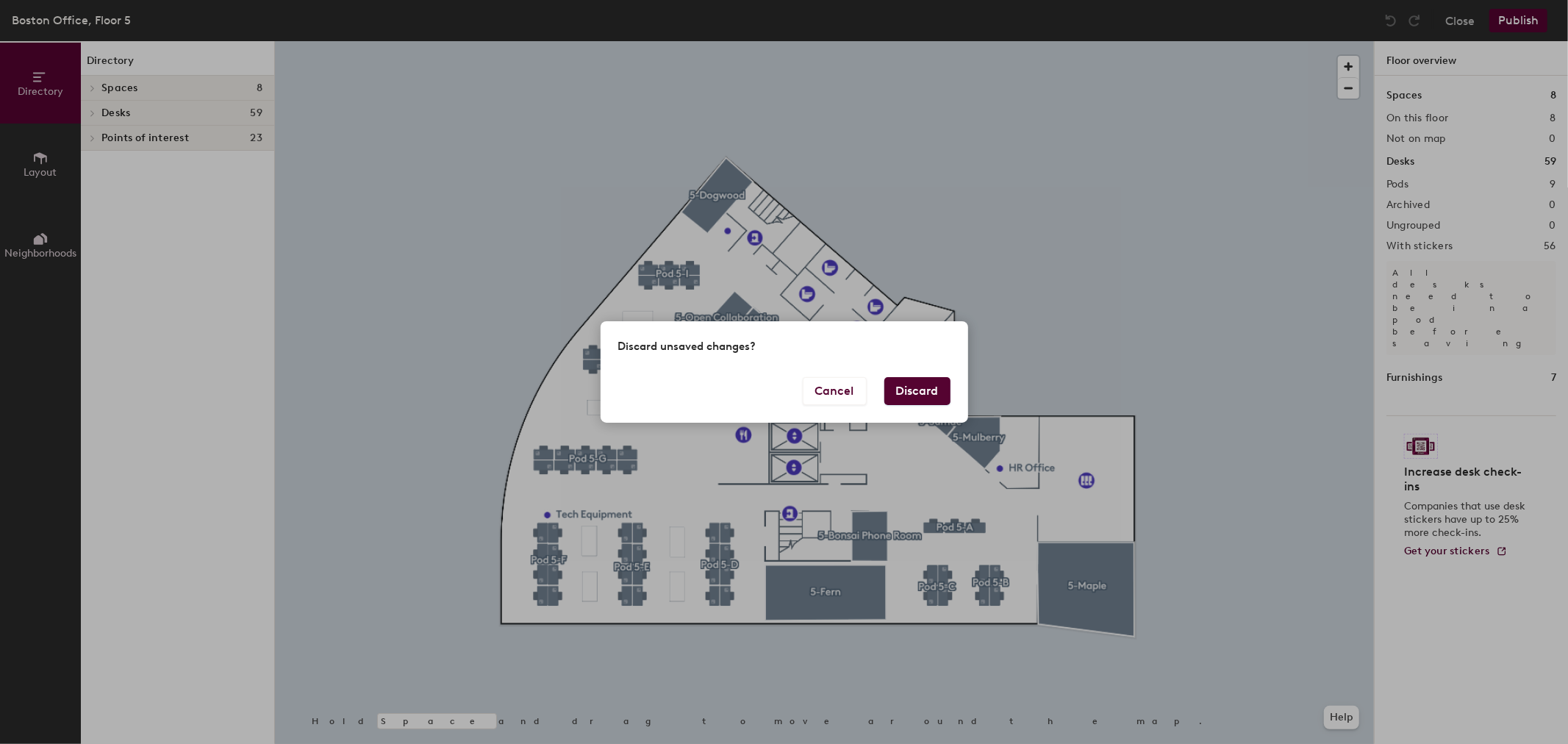
click at [911, 389] on button "Discard" at bounding box center [917, 391] width 66 height 28
